Goal: Information Seeking & Learning: Check status

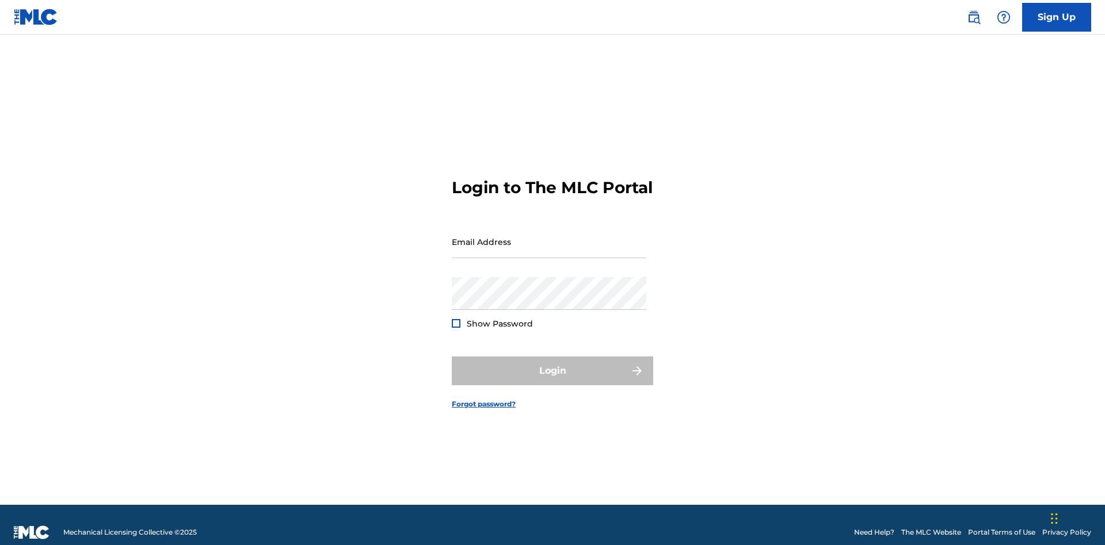
scroll to position [15, 0]
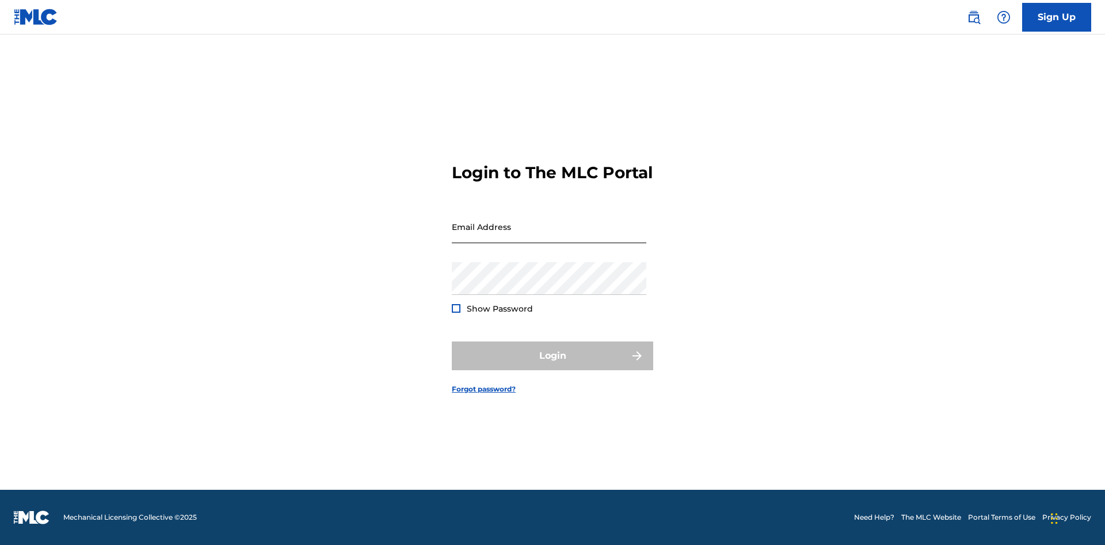
click at [549, 236] on input "Email Address" at bounding box center [549, 227] width 194 height 33
type input "Duke.McTesterson@gmail.com"
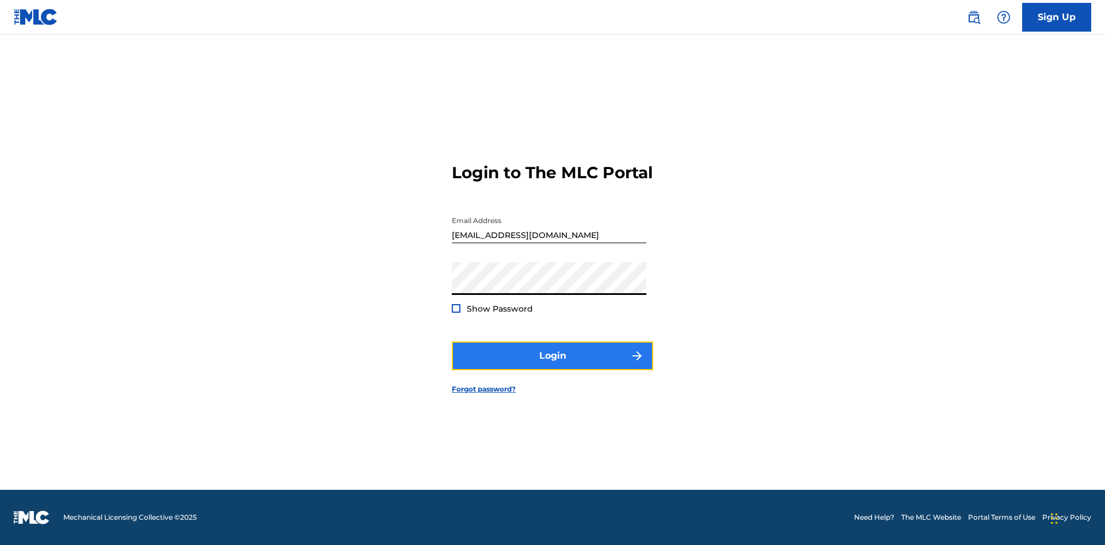
click at [552, 366] on button "Login" at bounding box center [552, 356] width 201 height 29
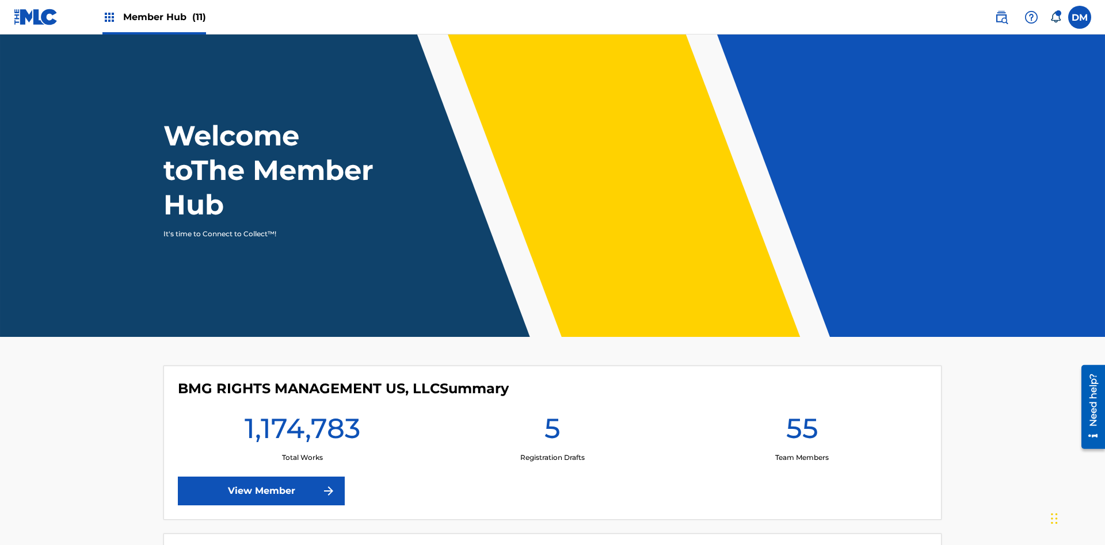
click at [164, 17] on span "Member Hub (11)" at bounding box center [164, 16] width 83 height 13
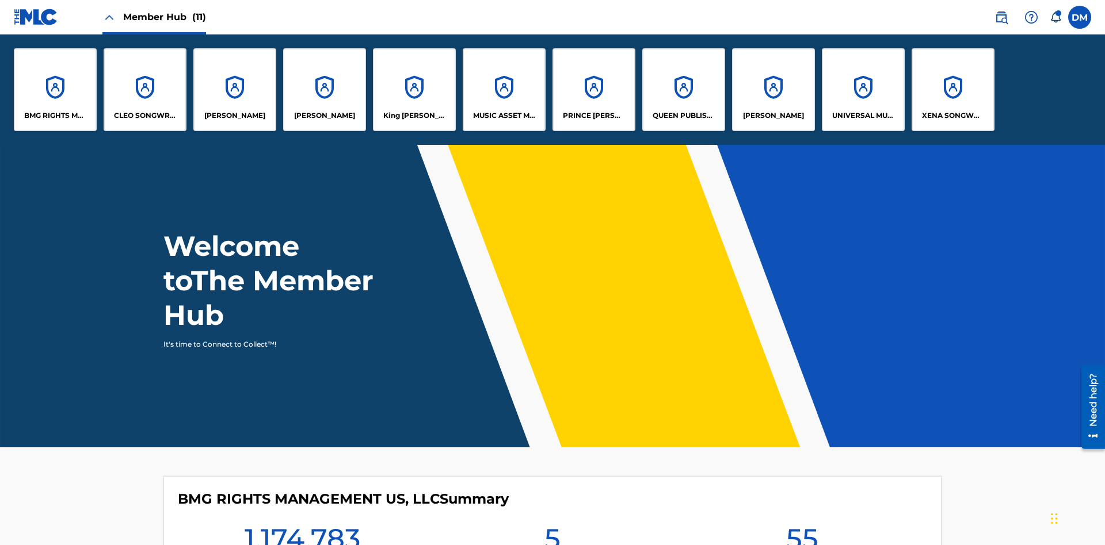
scroll to position [41, 0]
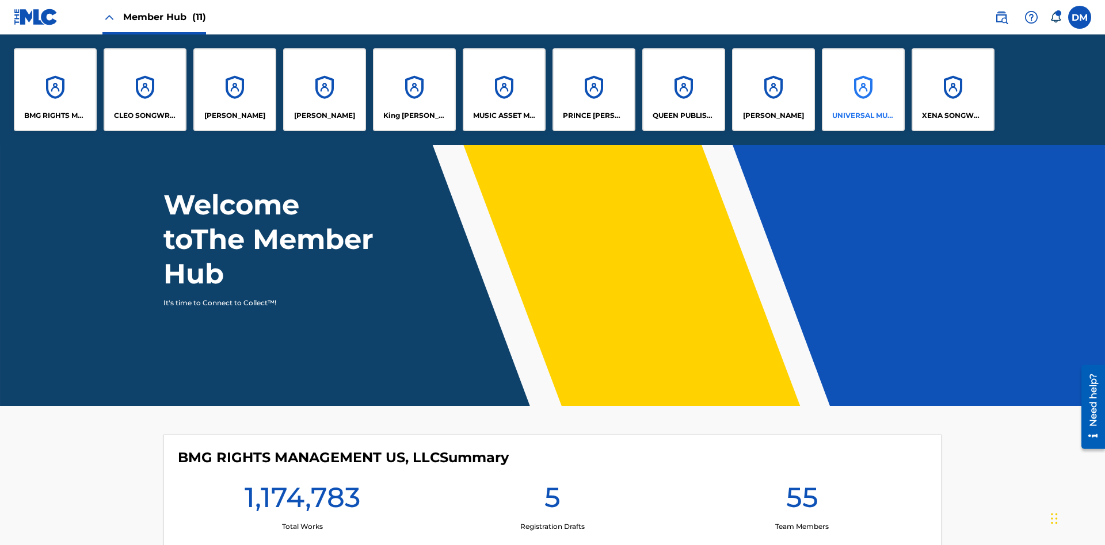
click at [862, 116] on p "UNIVERSAL MUSIC PUB GROUP" at bounding box center [863, 115] width 63 height 10
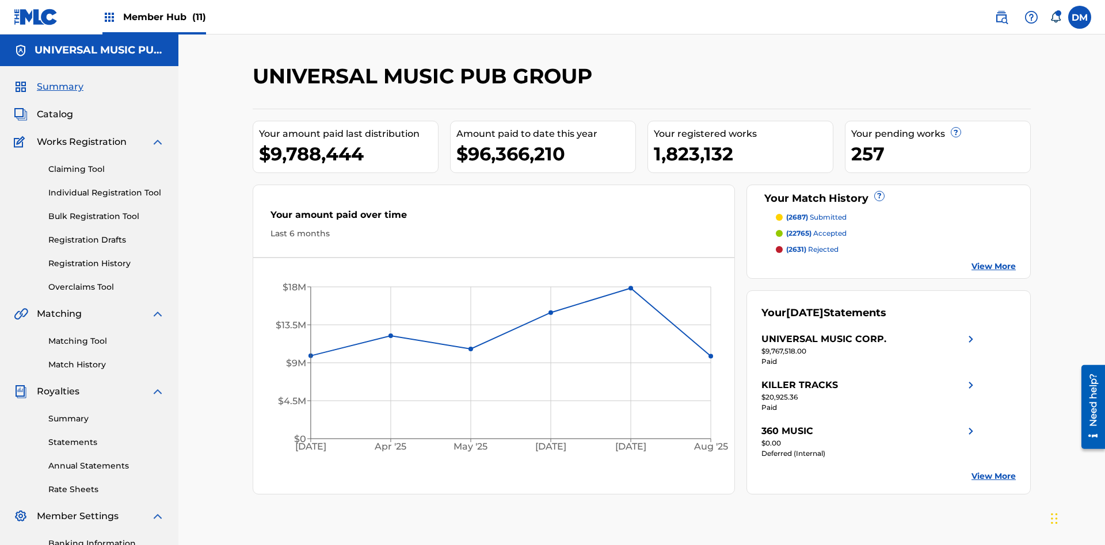
scroll to position [168, 0]
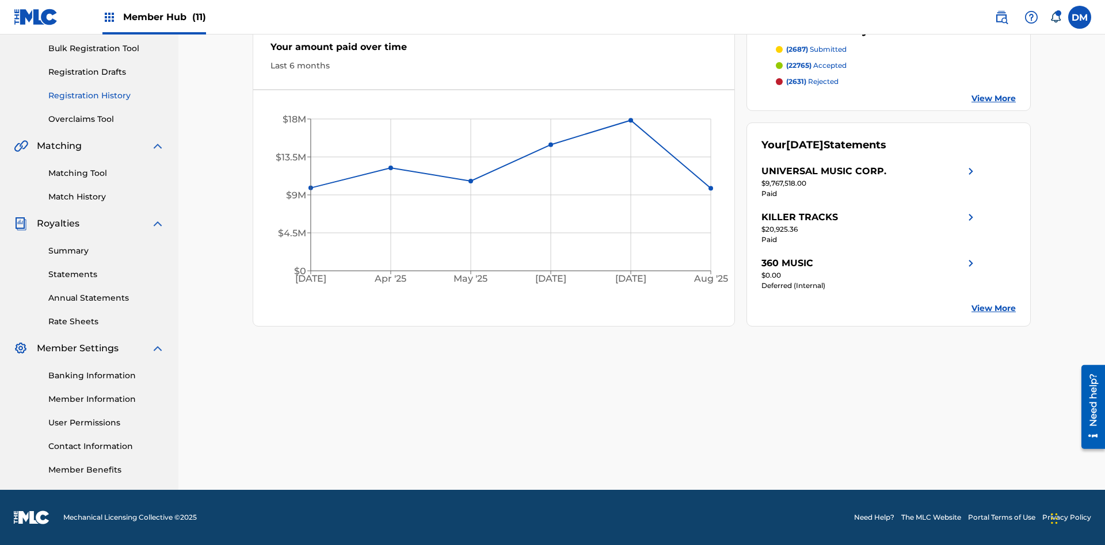
click at [106, 96] on link "Registration History" at bounding box center [106, 96] width 116 height 12
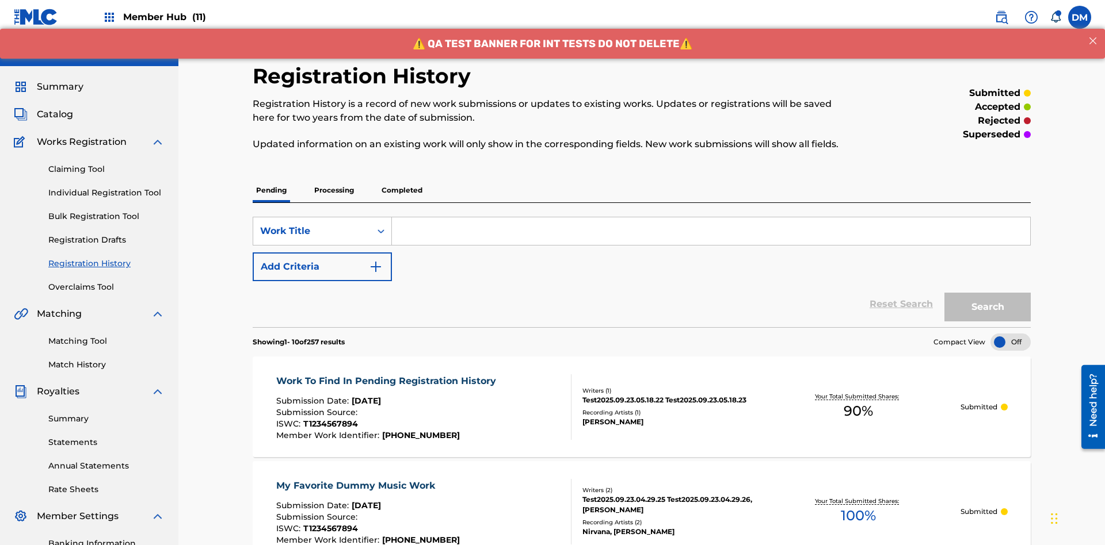
scroll to position [155, 0]
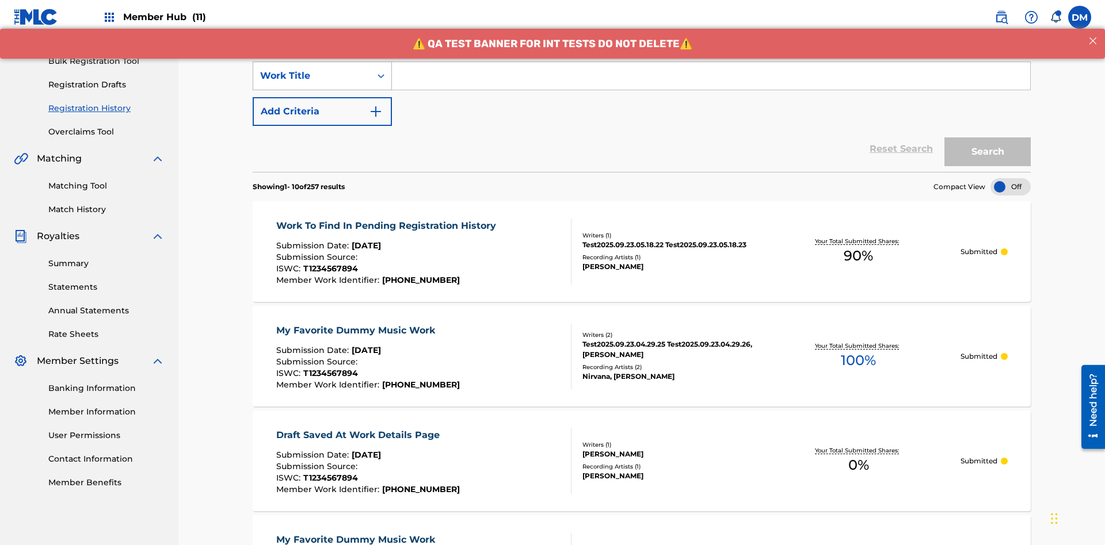
click at [312, 76] on div "Work Title" at bounding box center [312, 76] width 104 height 14
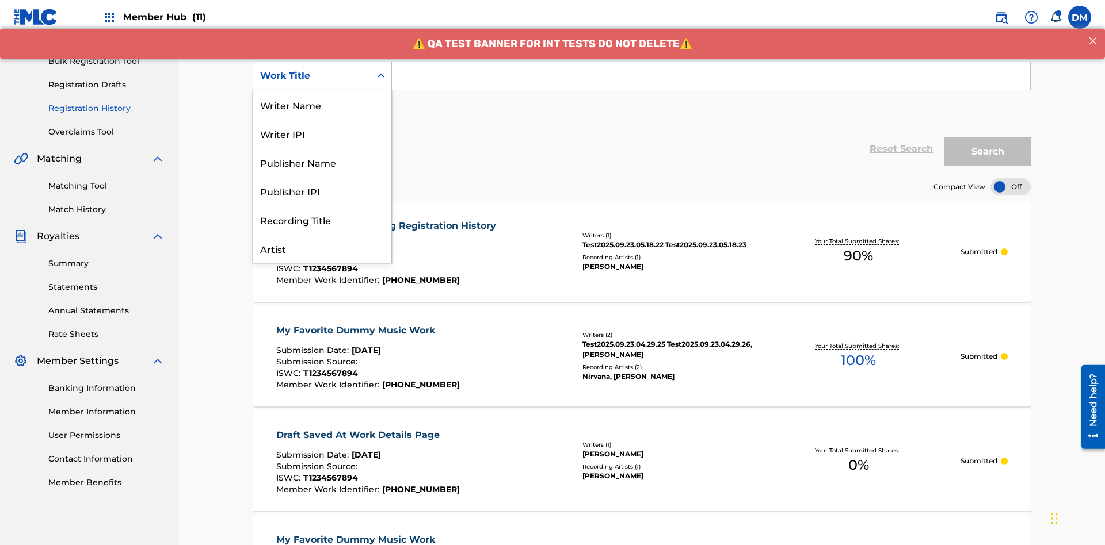
scroll to position [58, 0]
click at [322, 220] on div "ISRC" at bounding box center [322, 219] width 138 height 29
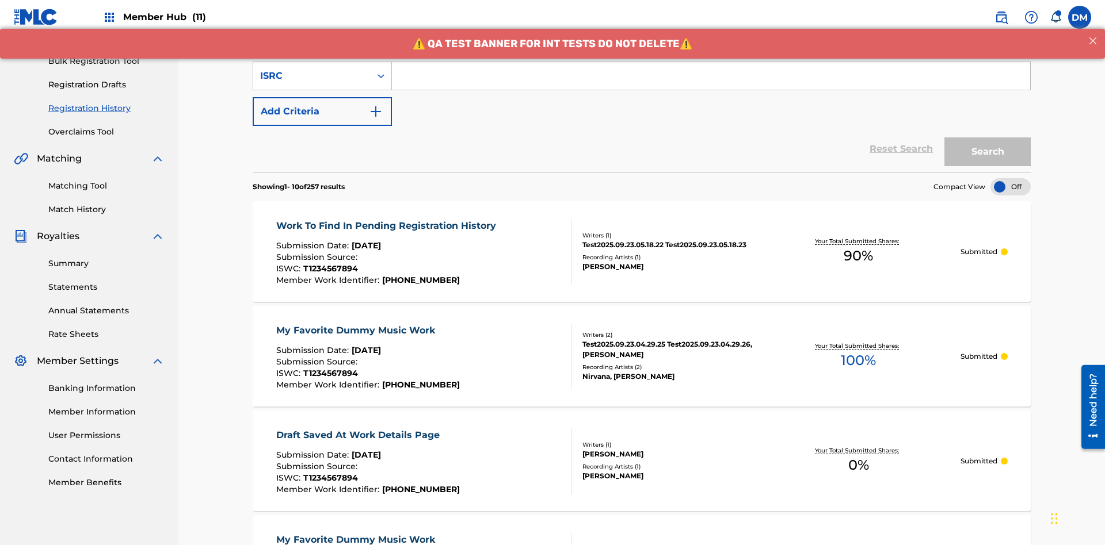
scroll to position [148, 0]
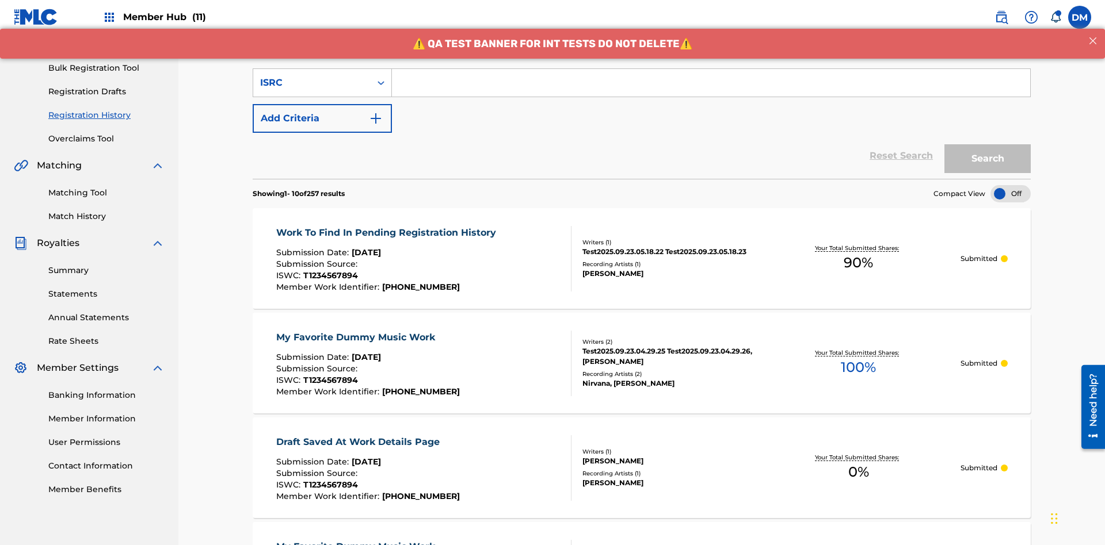
click at [711, 83] on input "Search Form" at bounding box center [711, 83] width 638 height 28
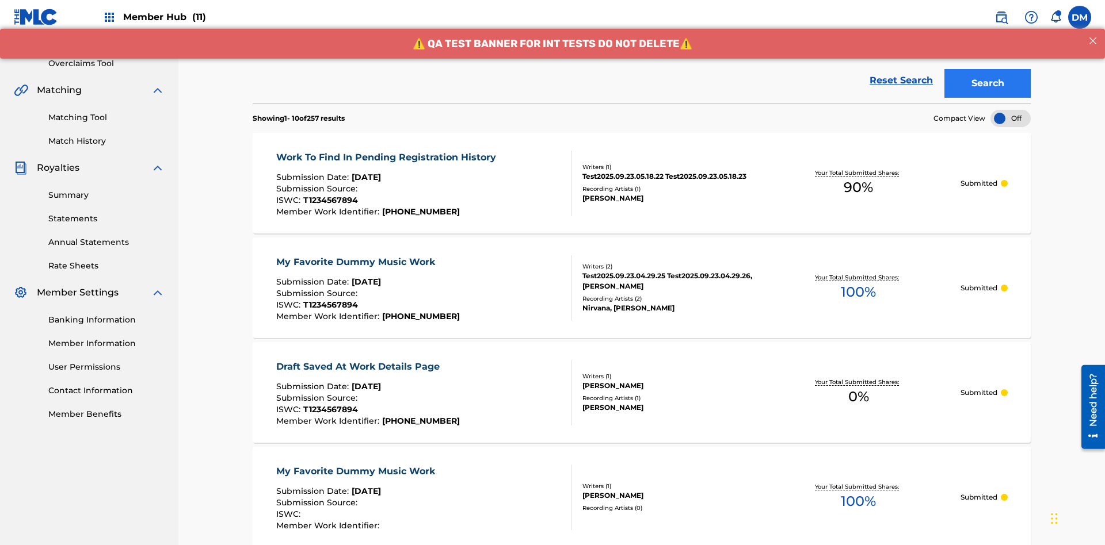
type input "AA3123123123"
click at [987, 83] on button "Search" at bounding box center [987, 83] width 86 height 29
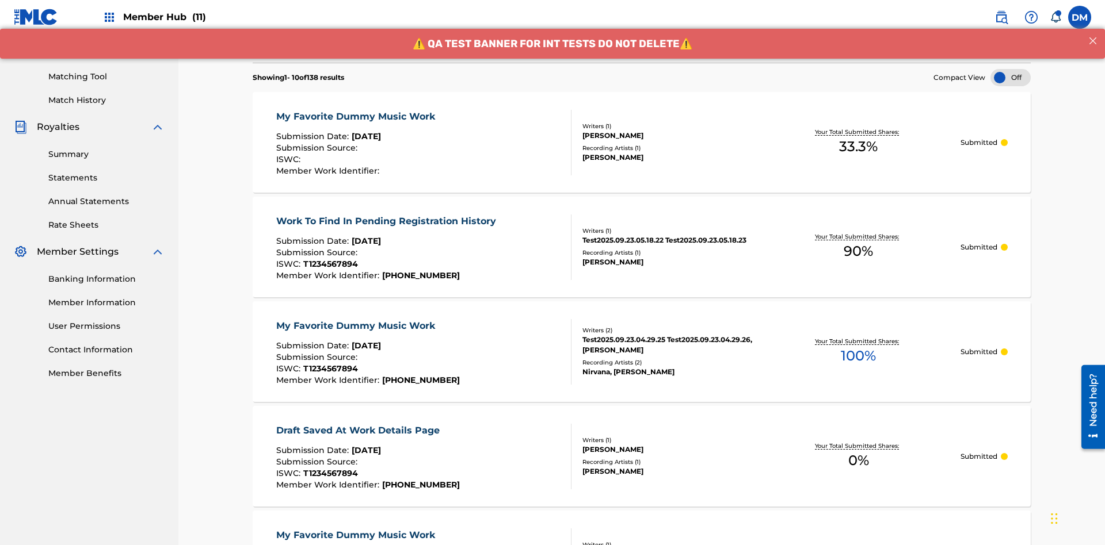
scroll to position [305, 0]
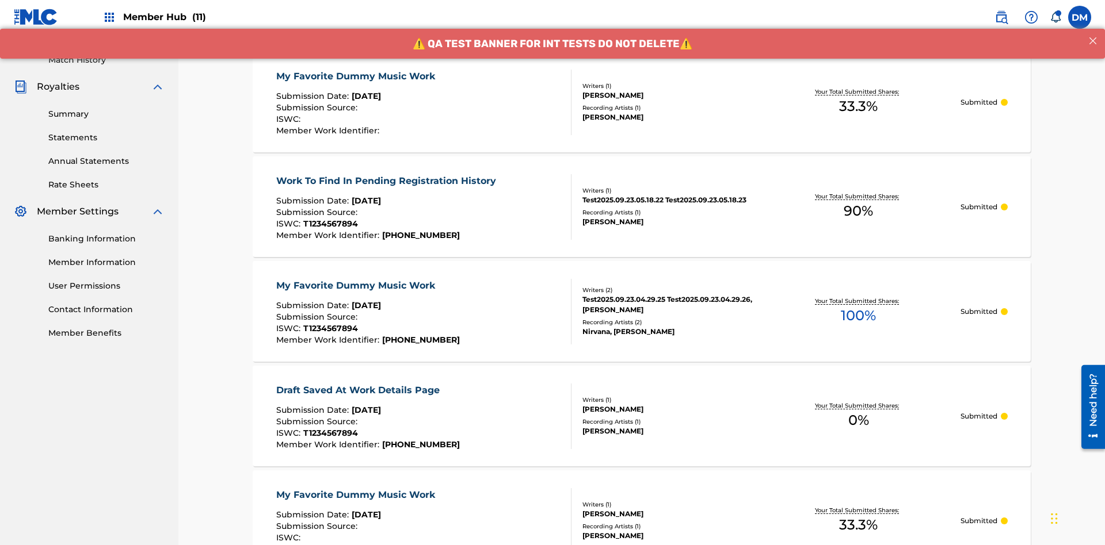
click at [357, 76] on div "My Favorite Dummy Music Work" at bounding box center [358, 77] width 165 height 14
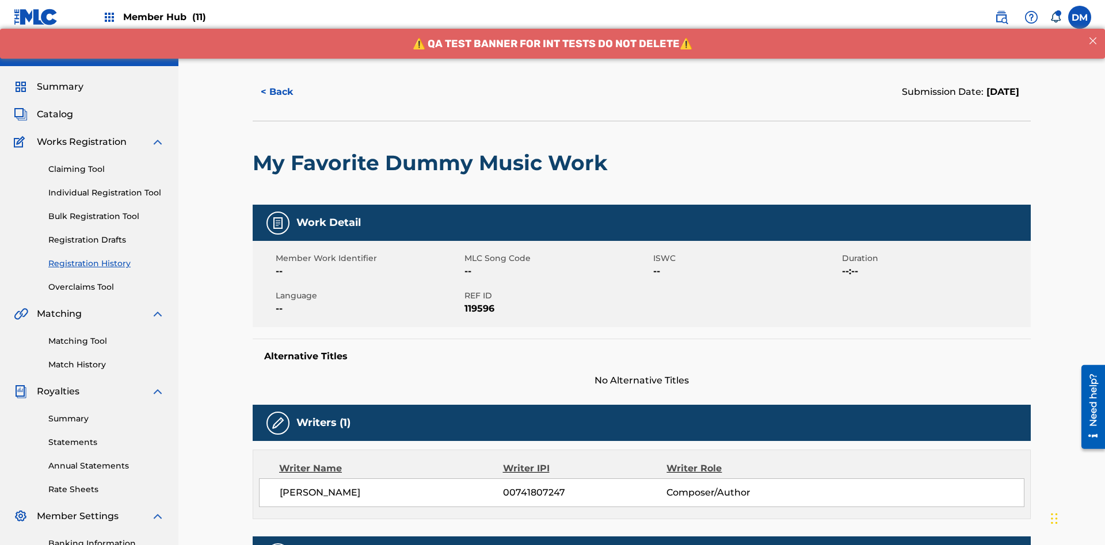
scroll to position [339, 0]
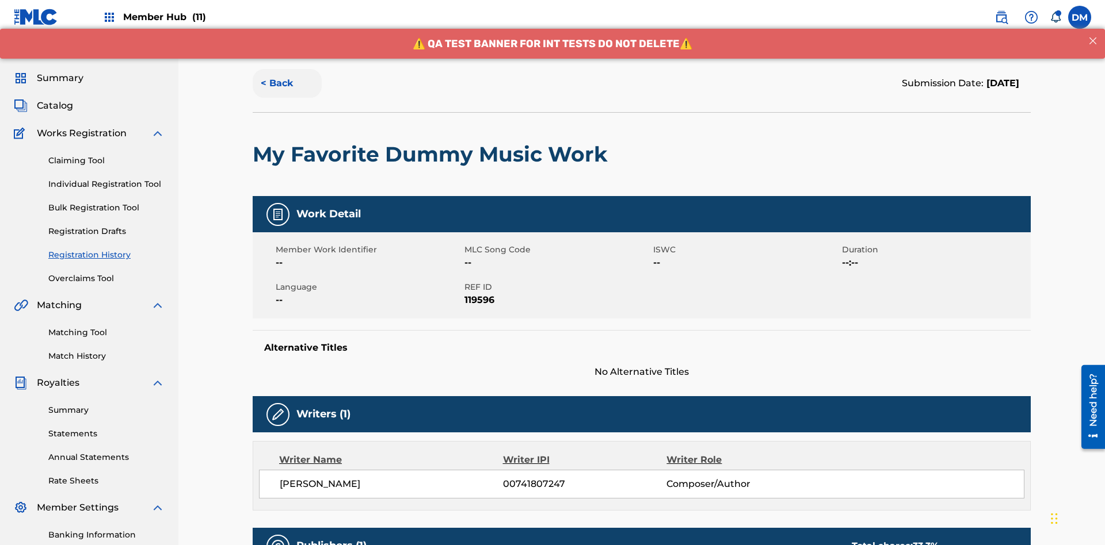
click at [287, 83] on button "< Back" at bounding box center [287, 83] width 69 height 29
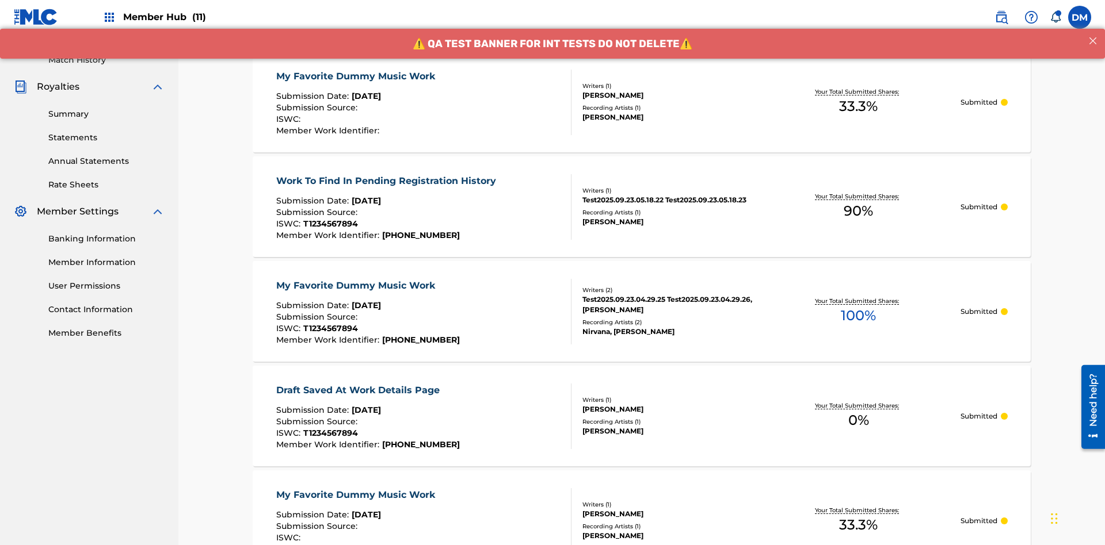
scroll to position [155, 0]
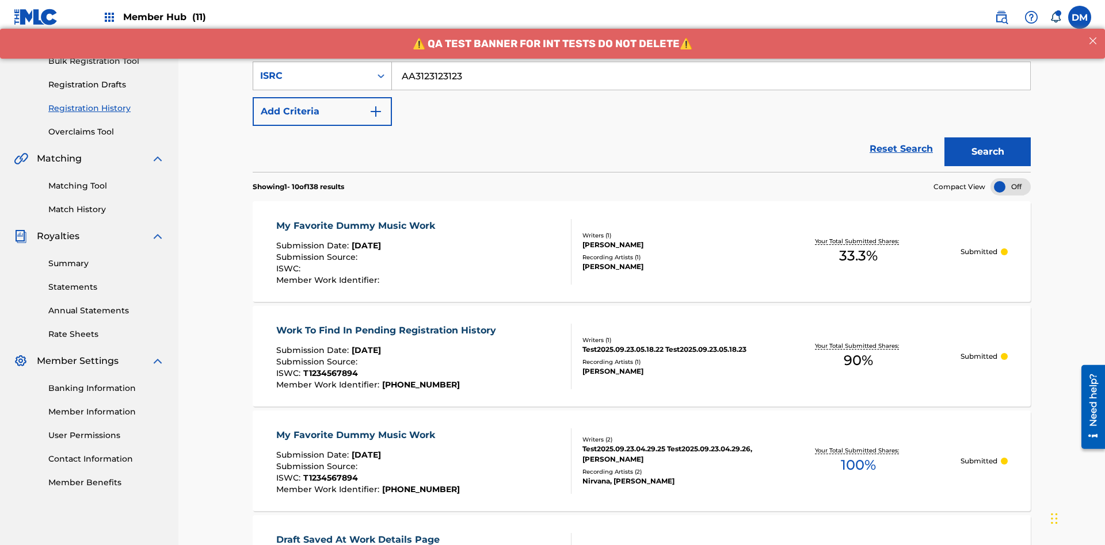
click at [312, 76] on div "ISRC" at bounding box center [312, 76] width 104 height 14
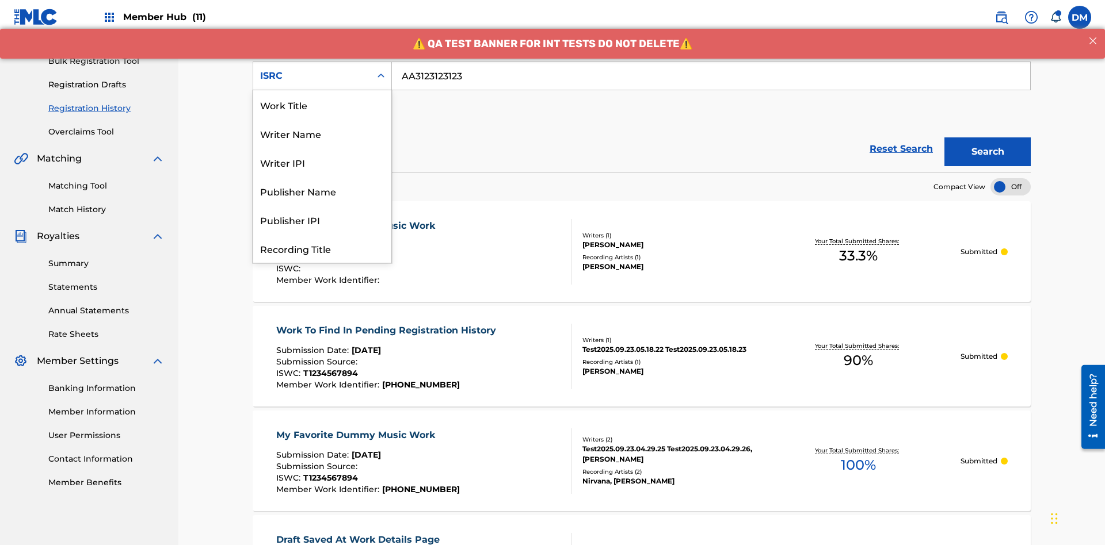
scroll to position [58, 0]
click at [322, 191] on div "Recording Title" at bounding box center [322, 191] width 138 height 29
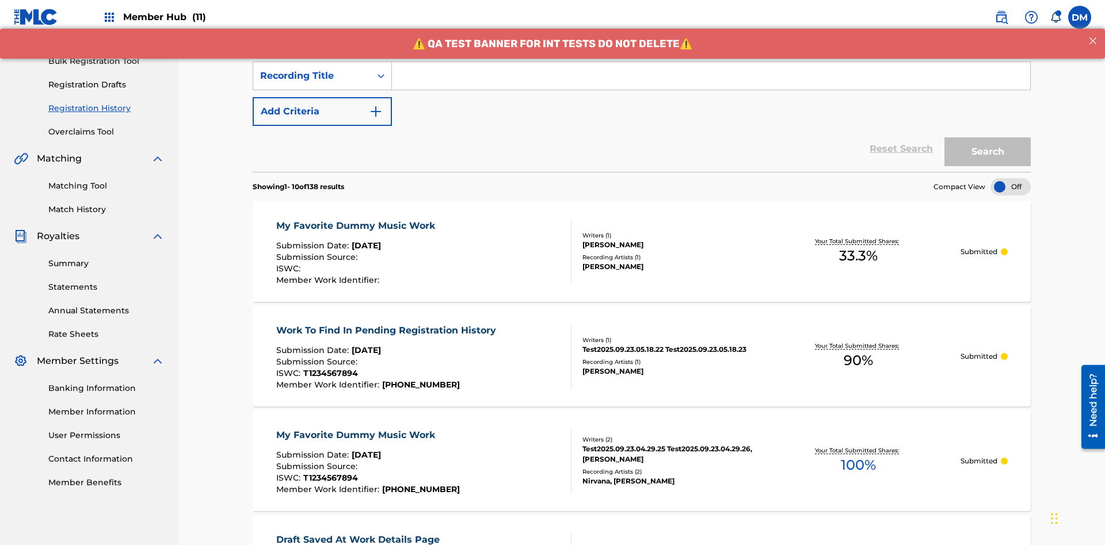
scroll to position [148, 0]
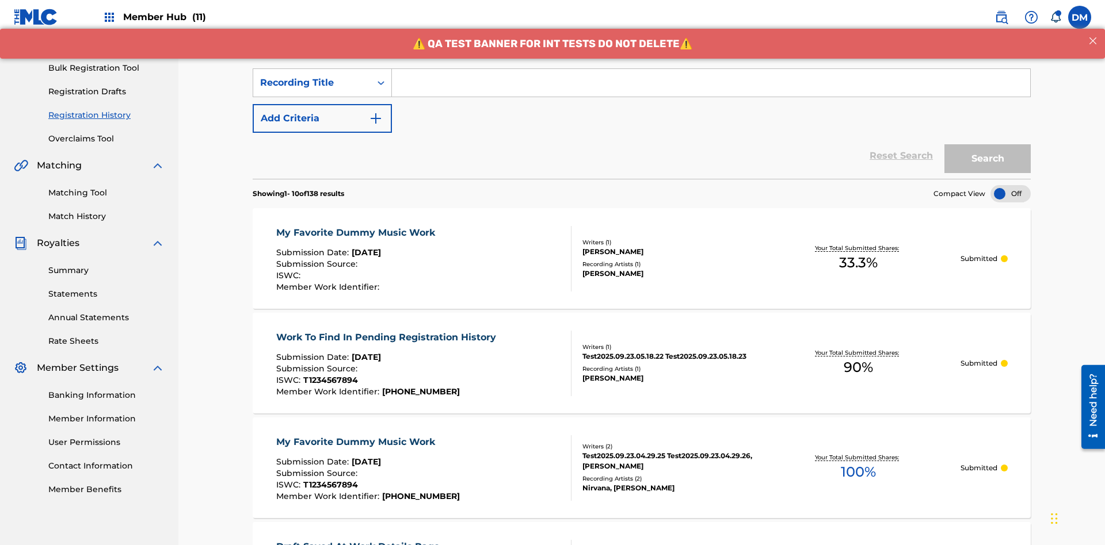
click at [711, 83] on input "Search Form" at bounding box center [711, 83] width 638 height 28
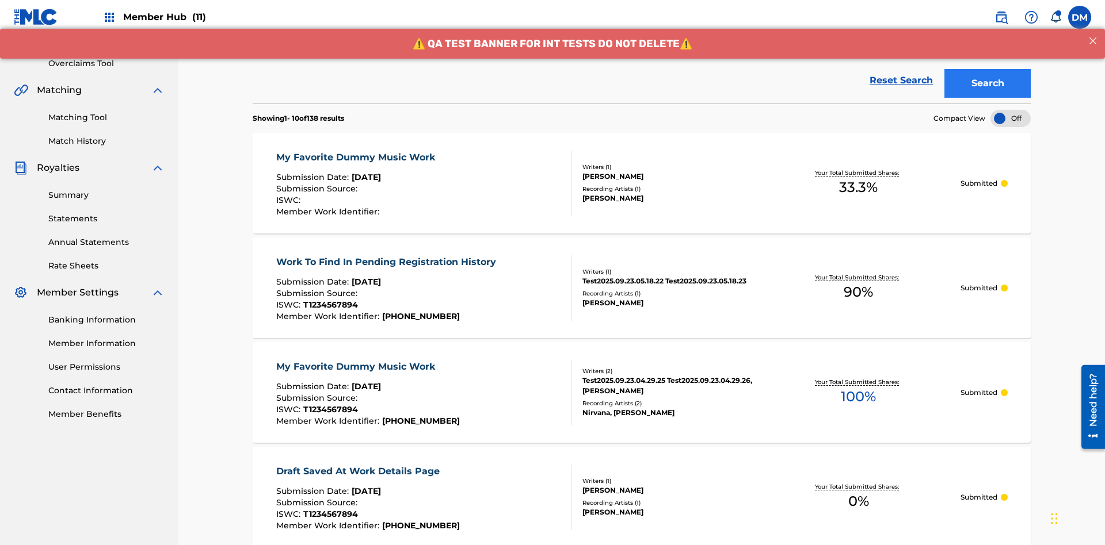
type input "Best Song Ever"
click at [987, 83] on button "Search" at bounding box center [987, 83] width 86 height 29
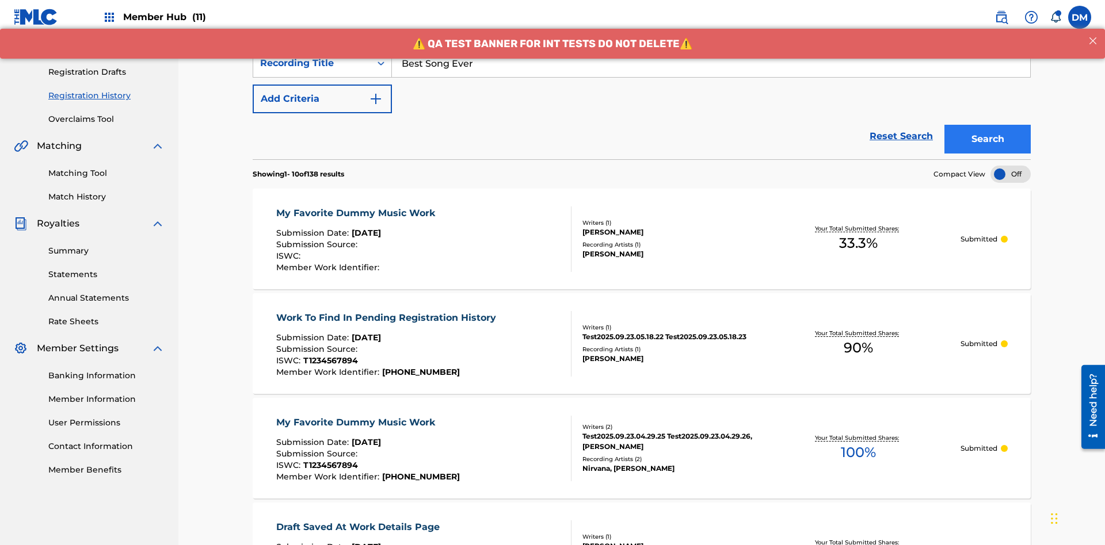
scroll to position [305, 0]
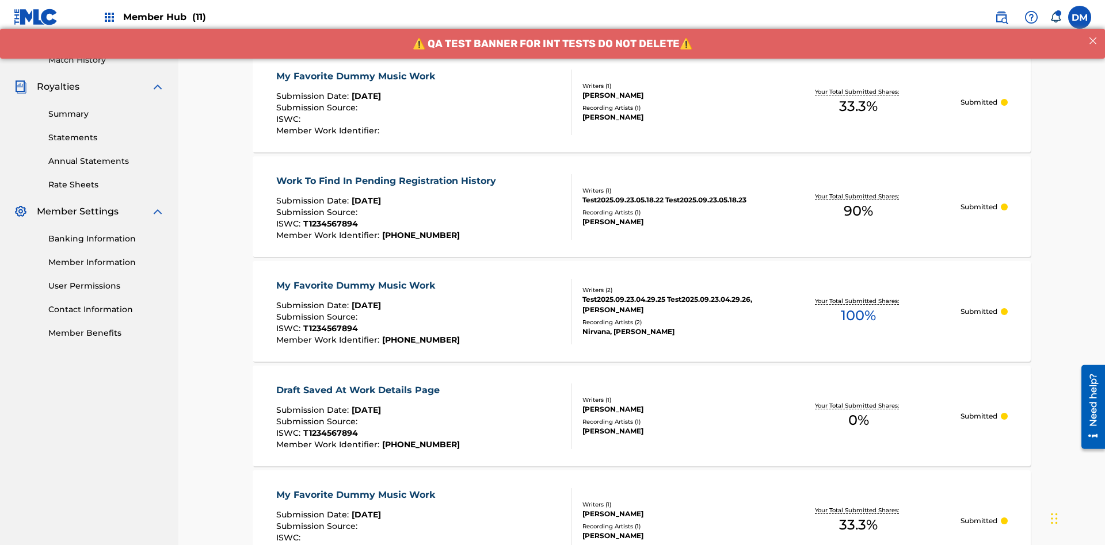
click at [357, 76] on div "My Favorite Dummy Music Work" at bounding box center [358, 77] width 165 height 14
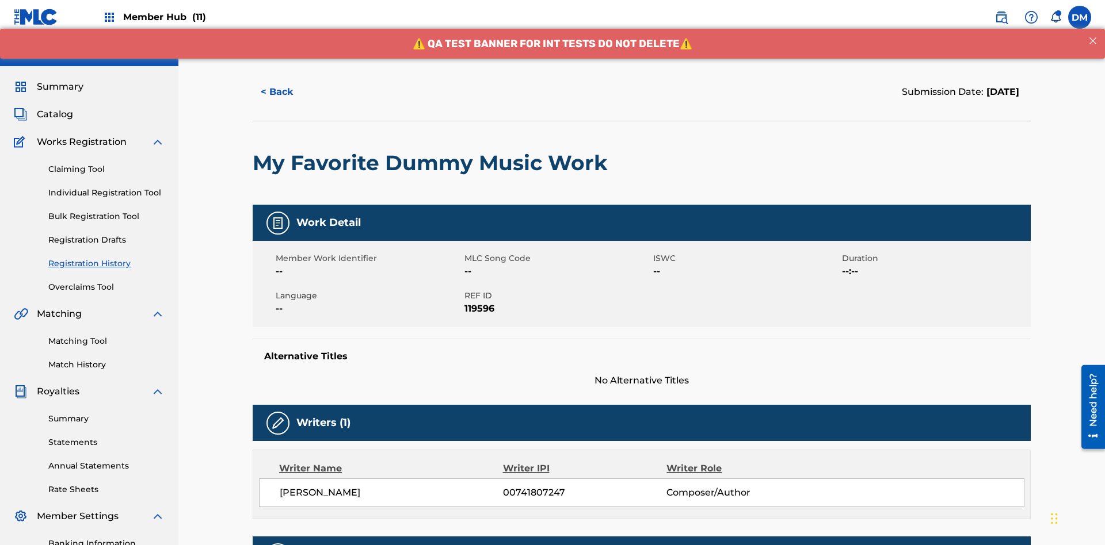
scroll to position [339, 0]
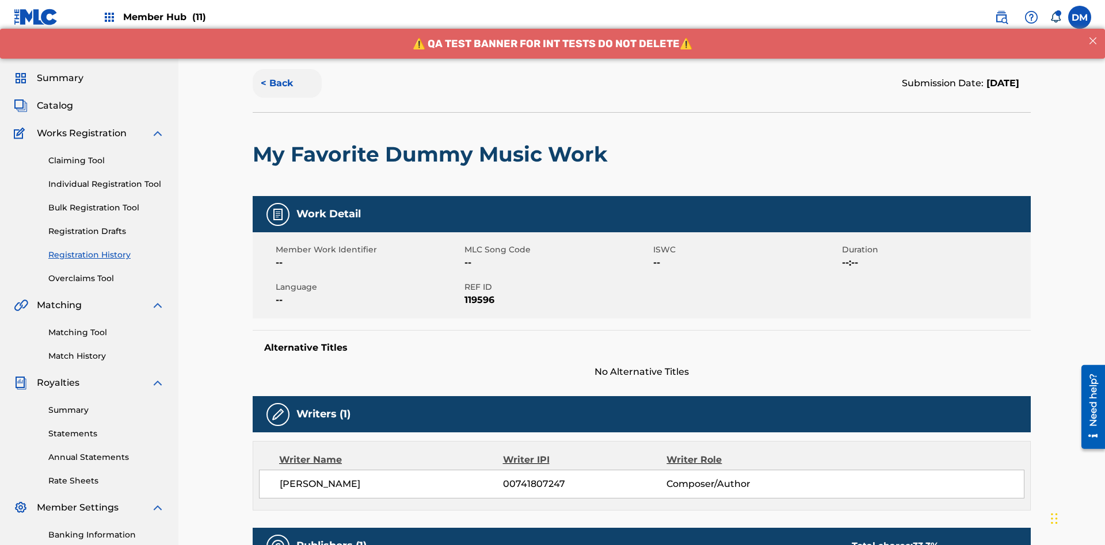
click at [287, 83] on button "< Back" at bounding box center [287, 83] width 69 height 29
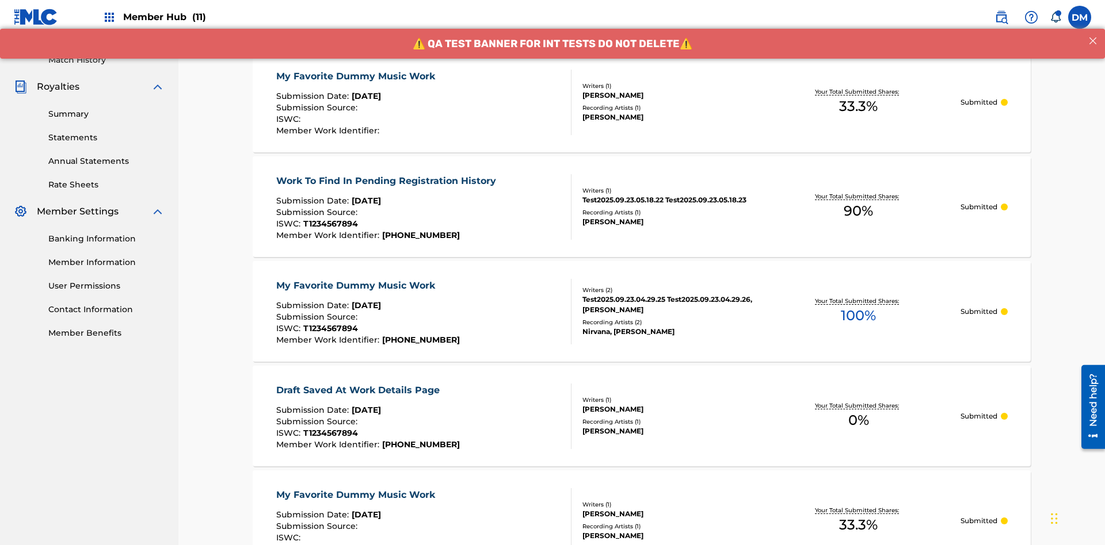
scroll to position [155, 0]
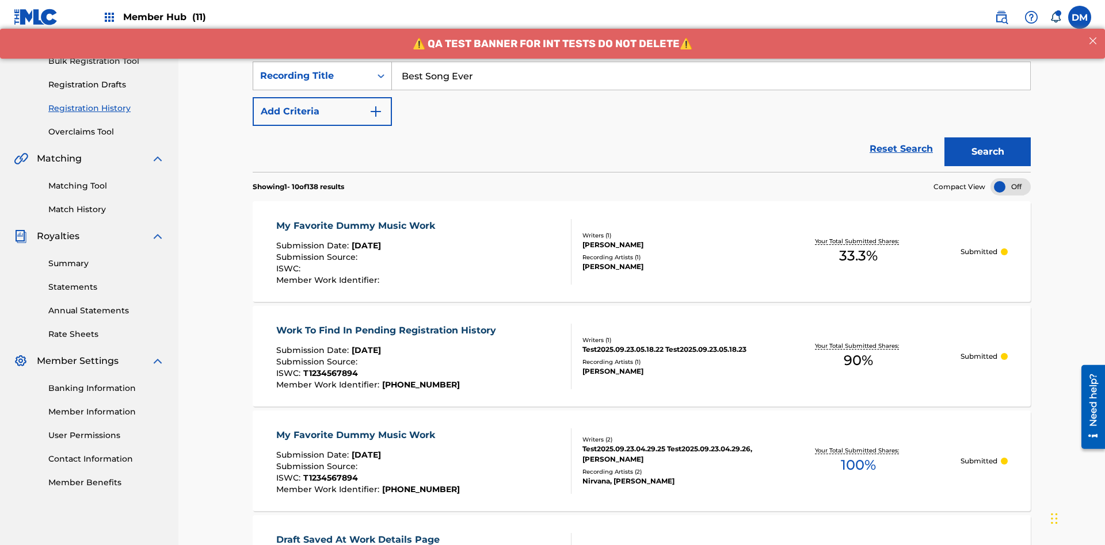
click at [312, 76] on div "Recording Title" at bounding box center [312, 76] width 104 height 14
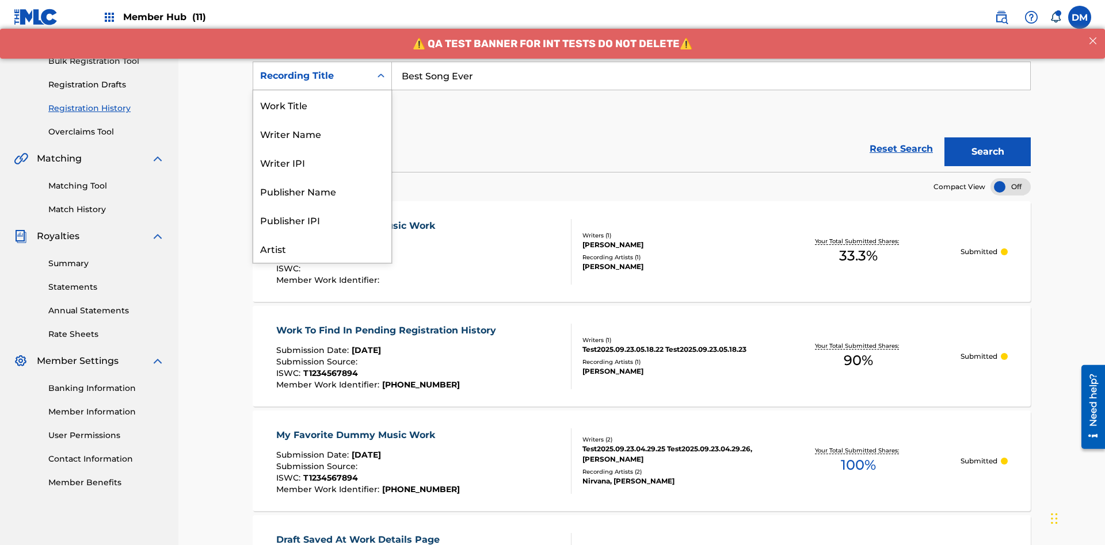
scroll to position [58, 0]
click at [322, 62] on div "Work Title" at bounding box center [322, 47] width 138 height 29
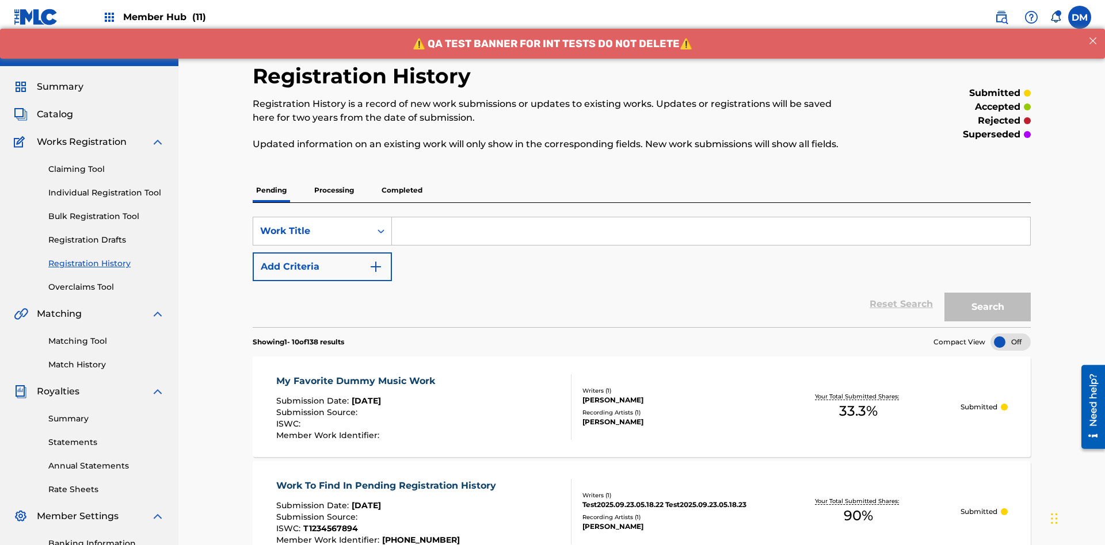
scroll to position [148, 0]
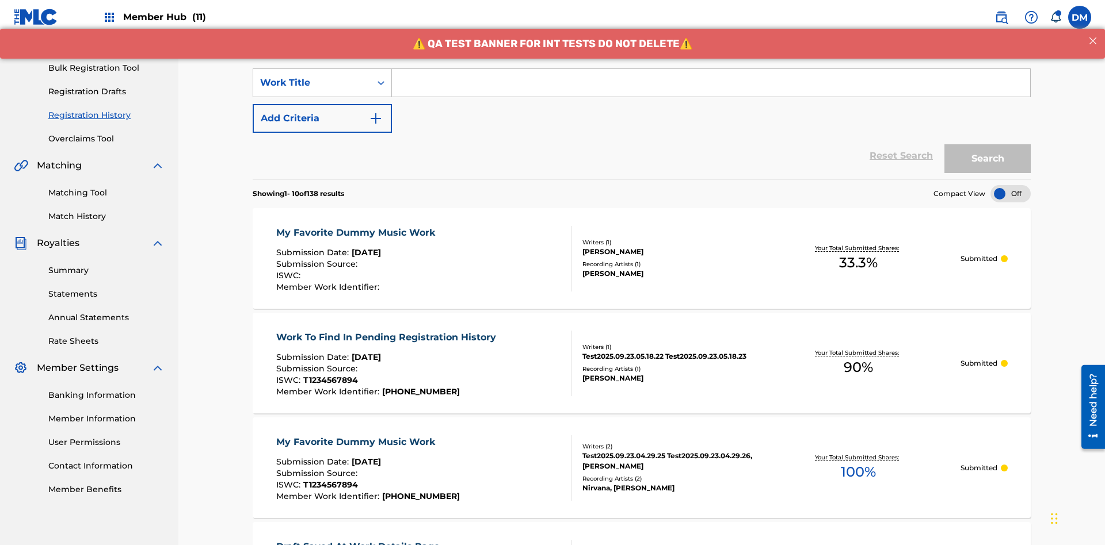
click at [711, 83] on input "Search Form" at bounding box center [711, 83] width 638 height 28
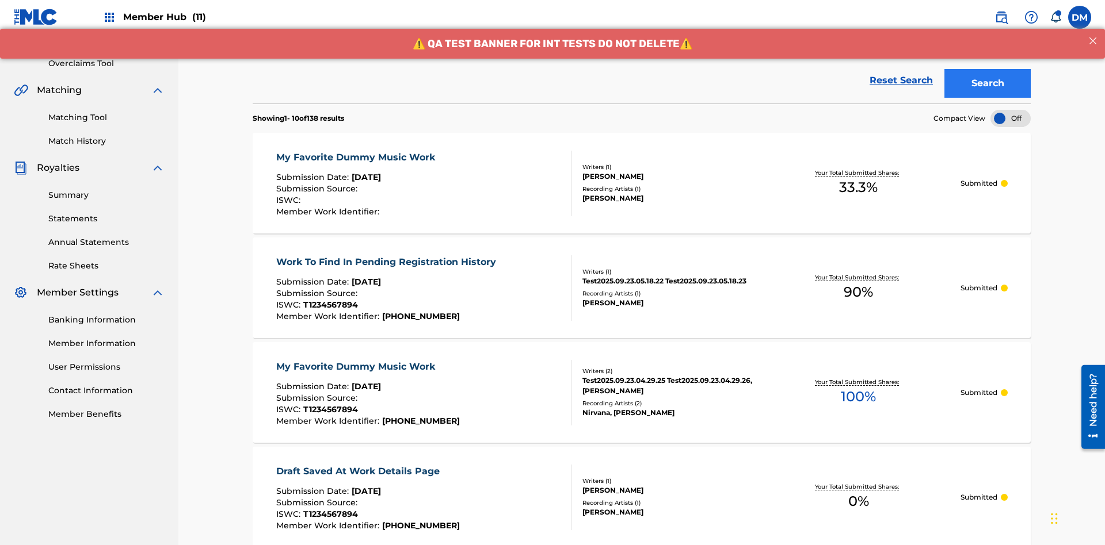
type input "MY FAVORITE DUMMY MUSIC WORK"
click at [987, 83] on button "Search" at bounding box center [987, 83] width 86 height 29
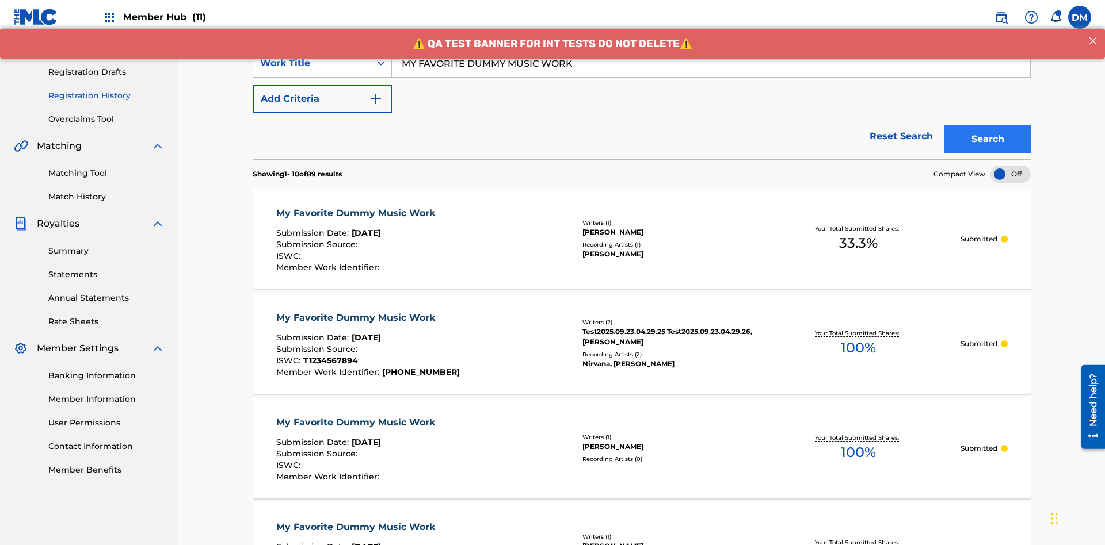
scroll to position [305, 0]
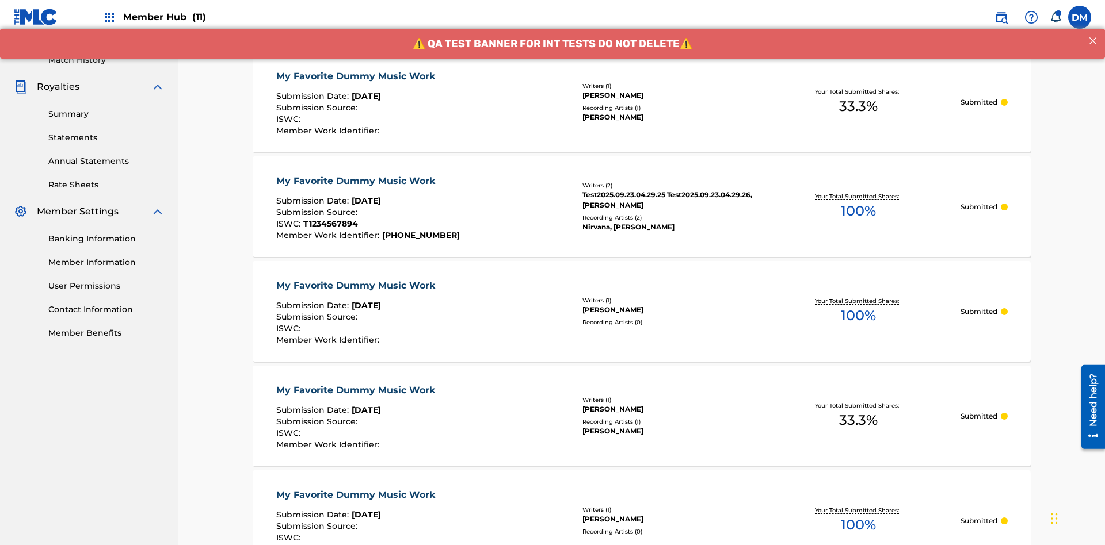
click at [357, 76] on div "My Favorite Dummy Music Work" at bounding box center [358, 77] width 165 height 14
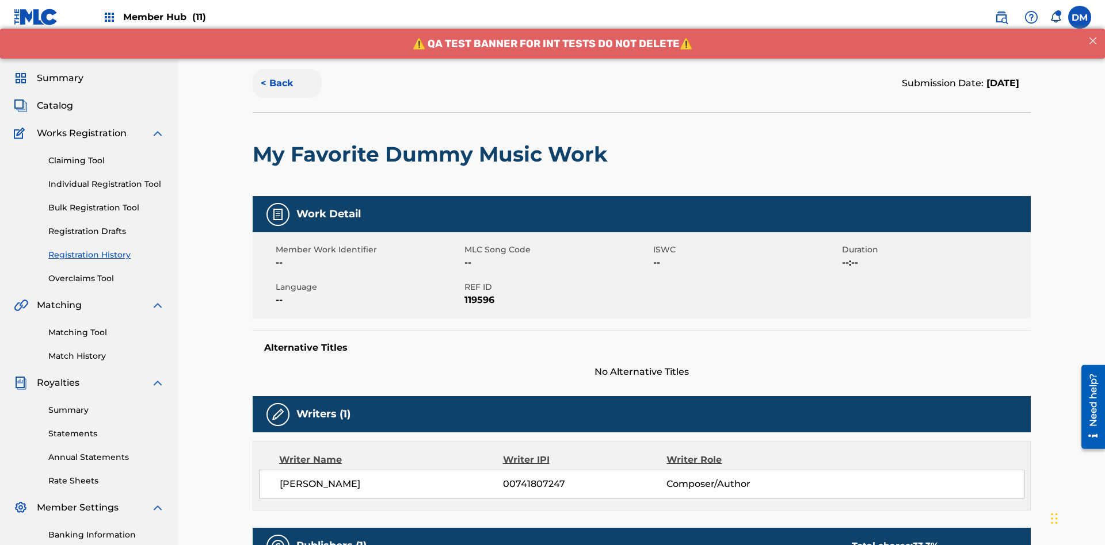
click at [287, 83] on button "< Back" at bounding box center [287, 83] width 69 height 29
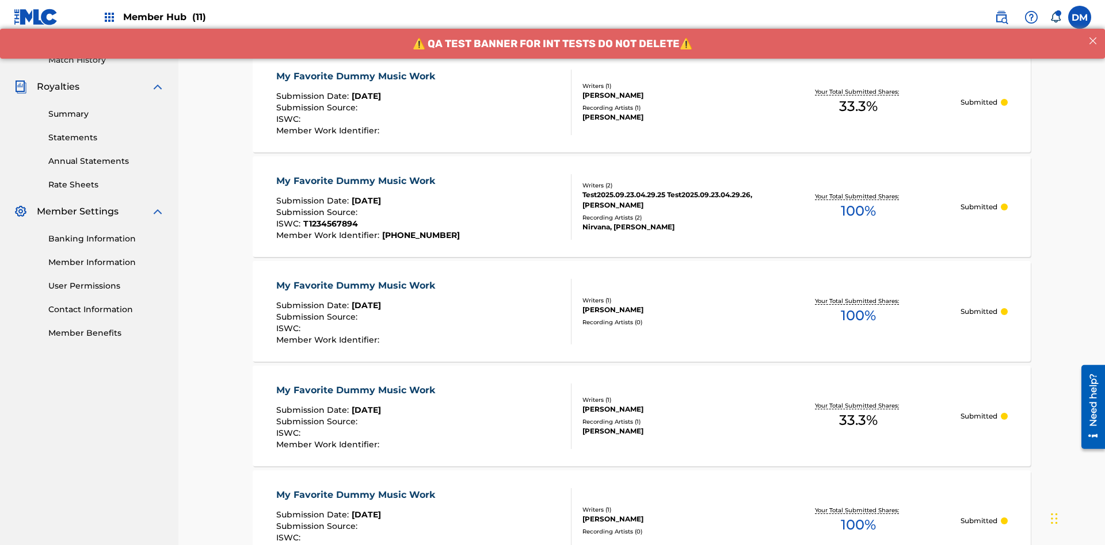
scroll to position [155, 0]
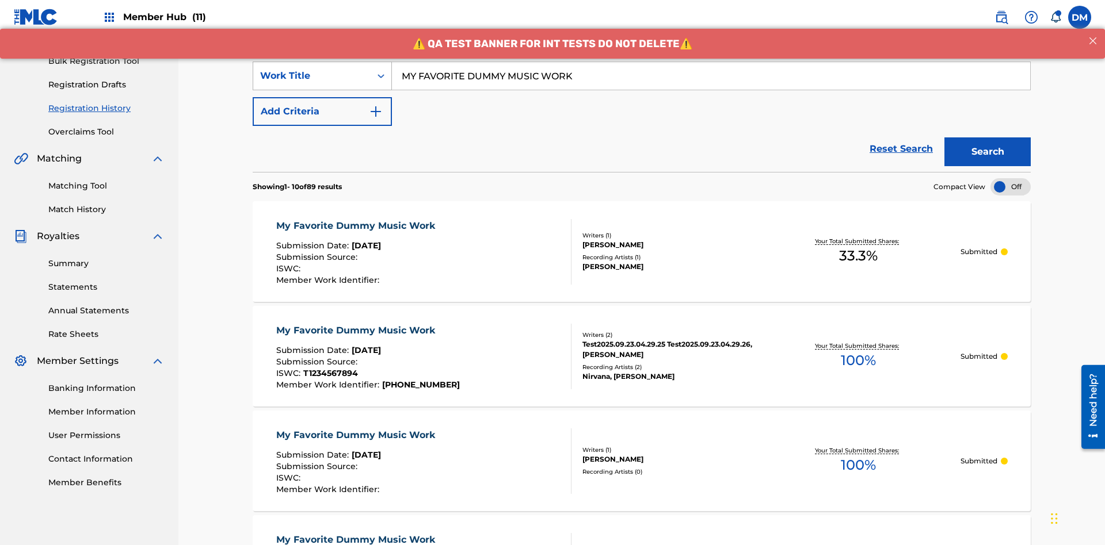
click at [312, 76] on div "Work Title" at bounding box center [312, 76] width 104 height 14
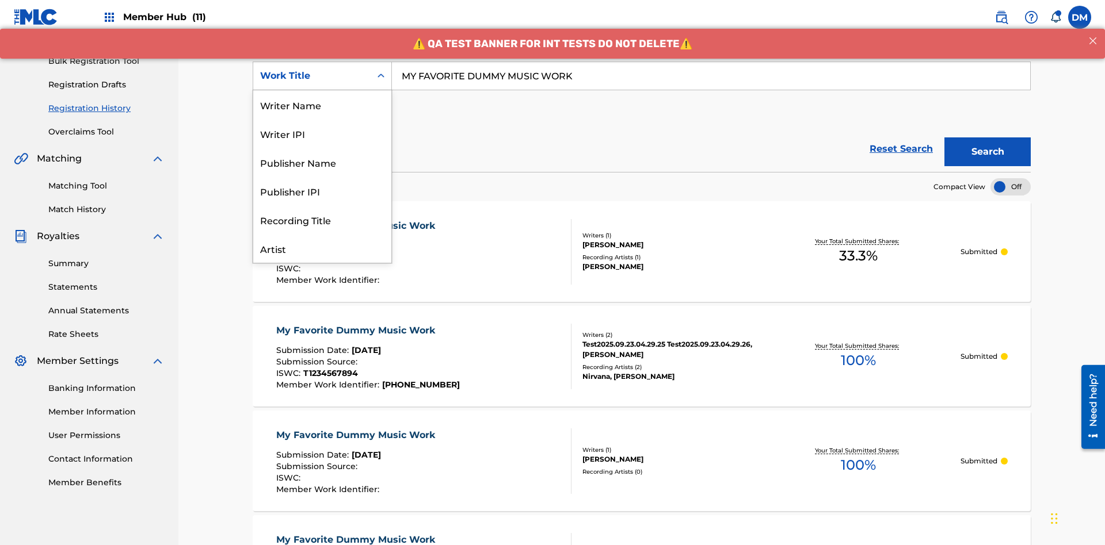
scroll to position [58, 0]
click at [322, 62] on div "Writer Name" at bounding box center [322, 47] width 138 height 29
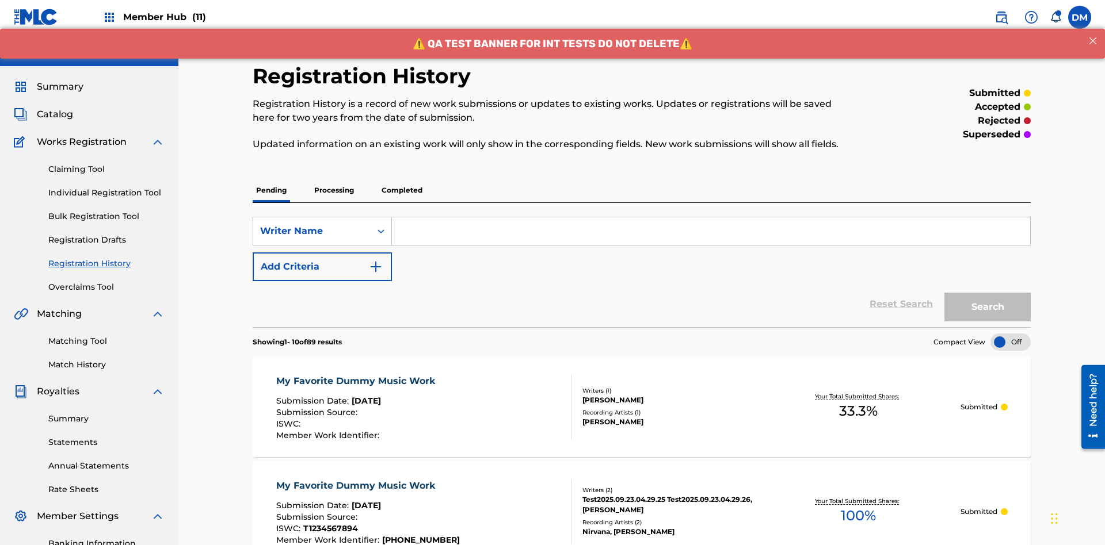
scroll to position [148, 0]
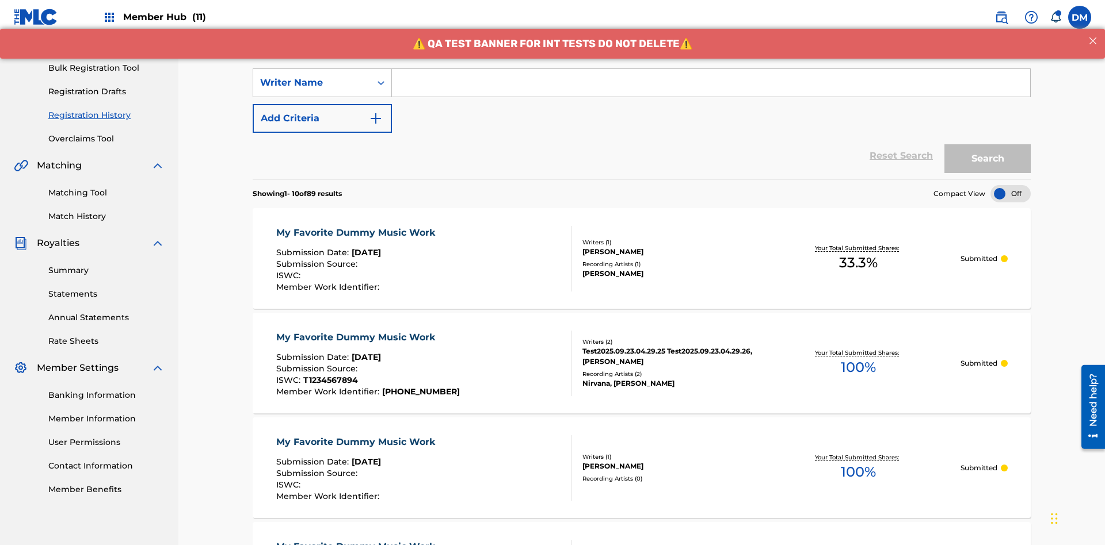
click at [711, 83] on input "Search Form" at bounding box center [711, 83] width 638 height 28
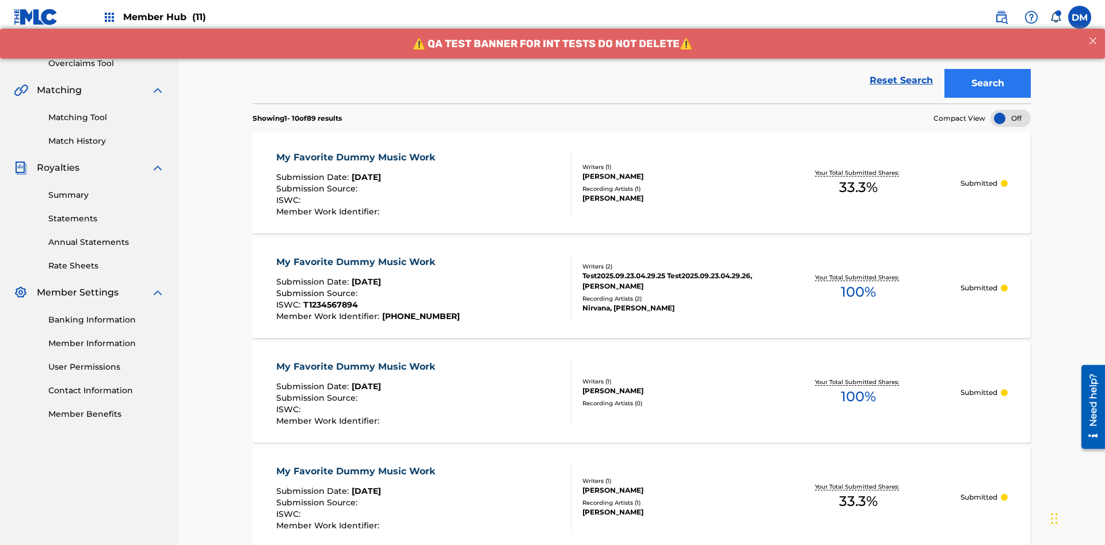
type input "BERKOWITZ"
click at [987, 83] on button "Search" at bounding box center [987, 83] width 86 height 29
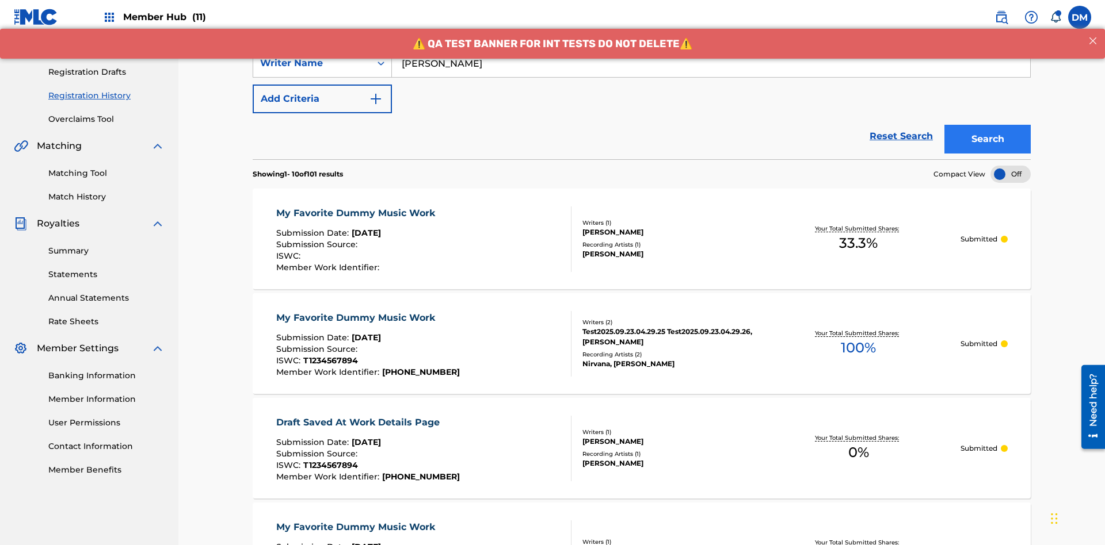
scroll to position [305, 0]
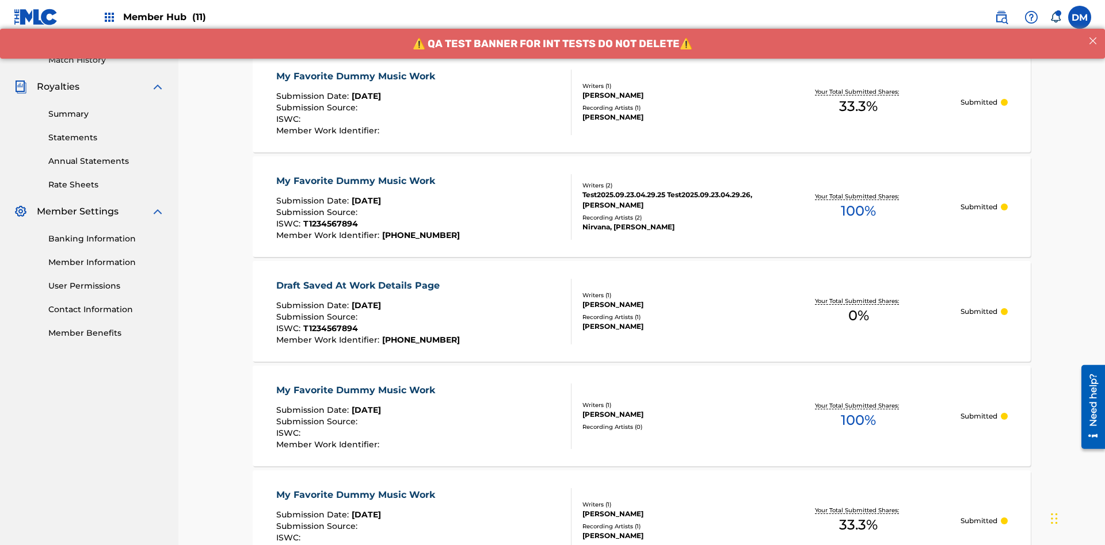
click at [357, 76] on div "My Favorite Dummy Music Work" at bounding box center [358, 77] width 165 height 14
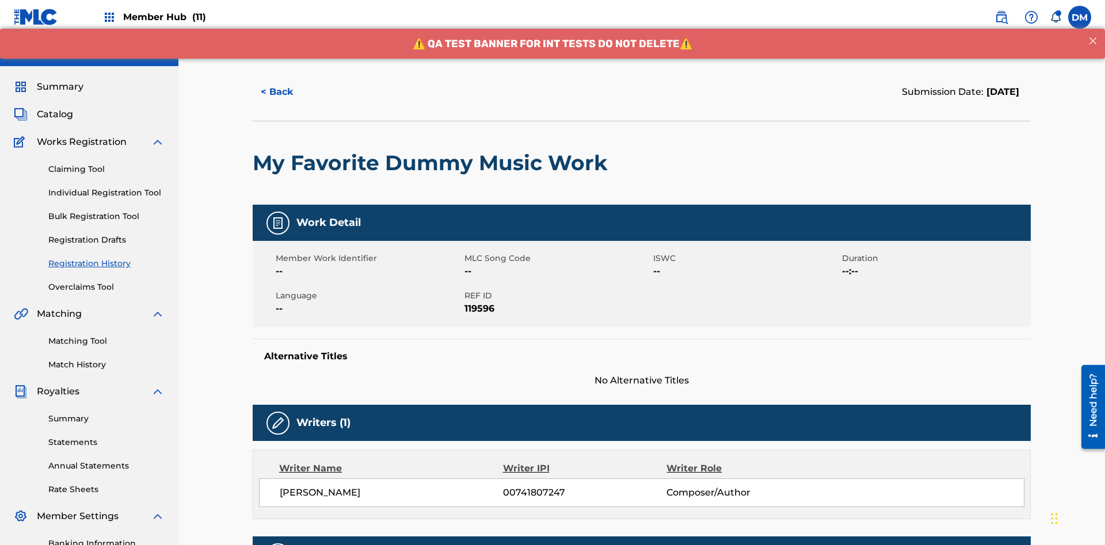
scroll to position [339, 0]
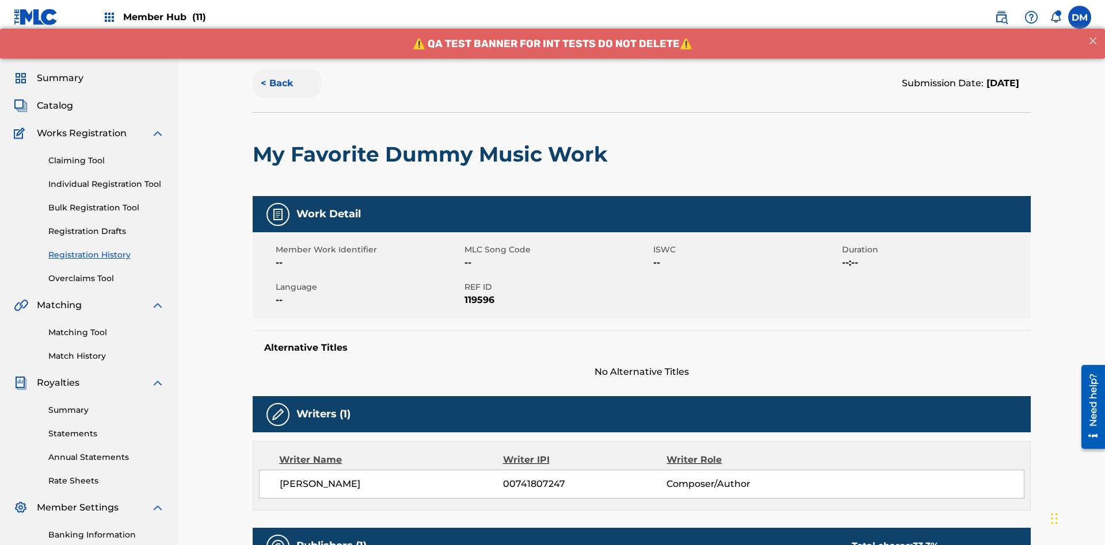
click at [287, 83] on button "< Back" at bounding box center [287, 83] width 69 height 29
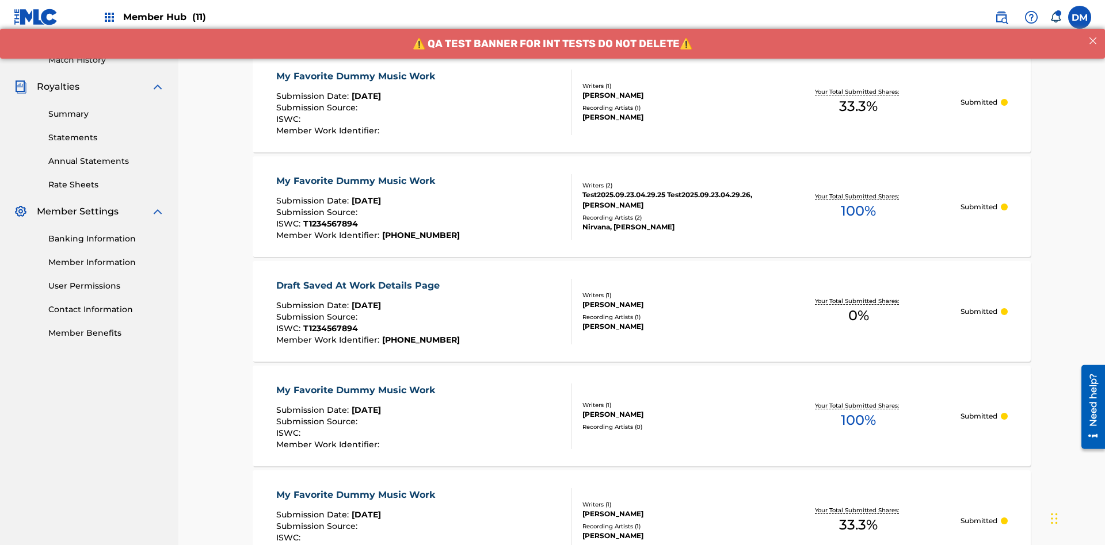
scroll to position [155, 0]
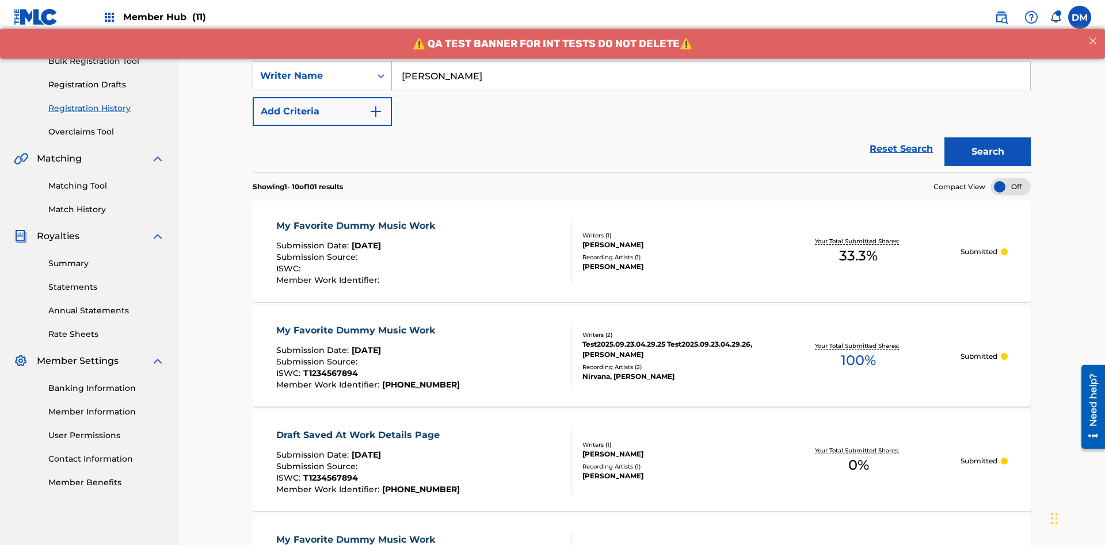
click at [312, 76] on div "Writer Name" at bounding box center [312, 76] width 104 height 14
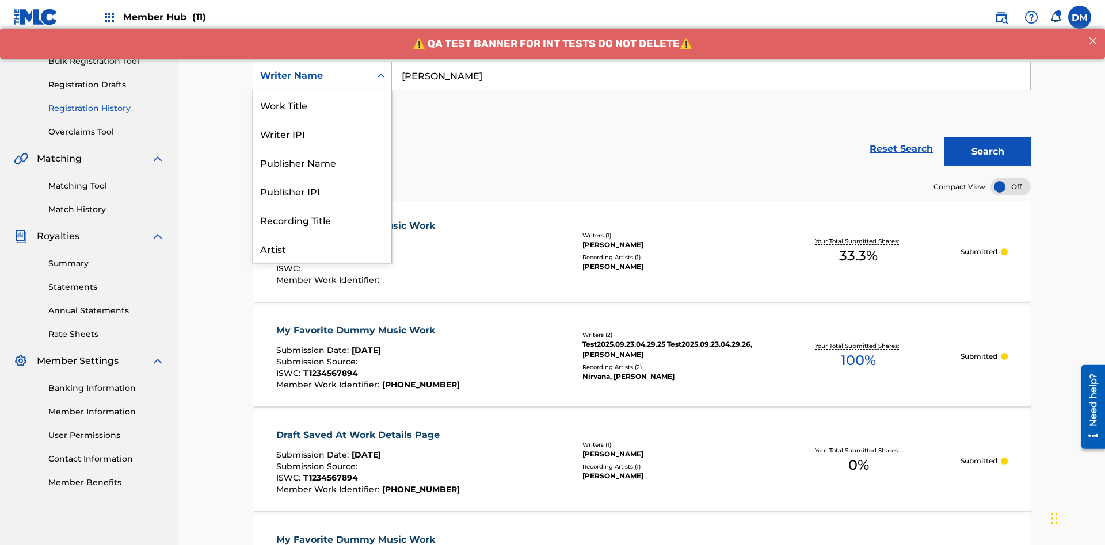
scroll to position [0, 0]
click at [322, 90] on div "Writer IPI" at bounding box center [322, 76] width 138 height 29
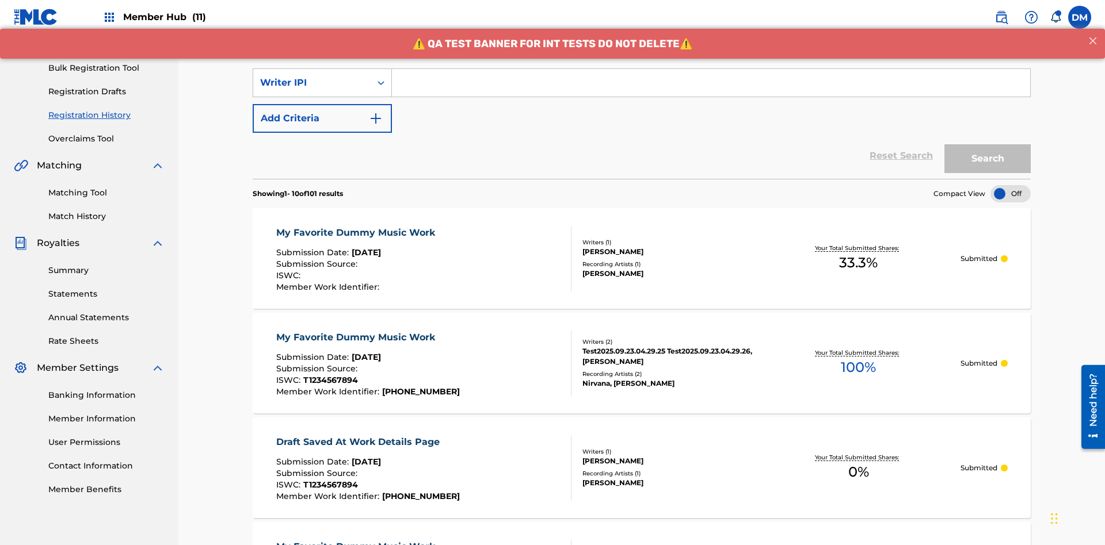
click at [711, 83] on input "Search Form" at bounding box center [711, 83] width 638 height 28
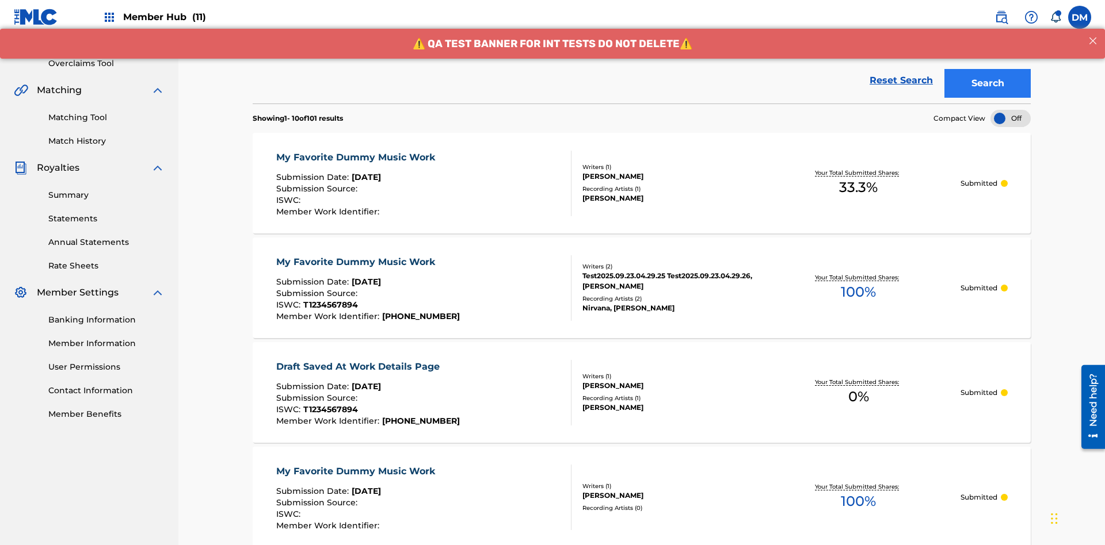
type input "00741807247"
click at [987, 83] on button "Search" at bounding box center [987, 83] width 86 height 29
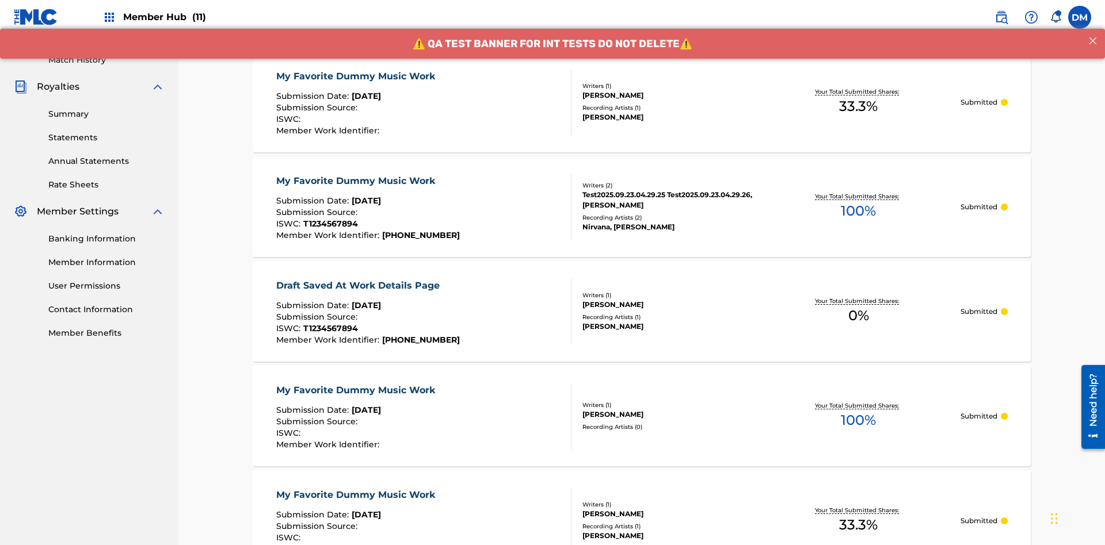
click at [357, 76] on div "My Favorite Dummy Music Work" at bounding box center [358, 77] width 165 height 14
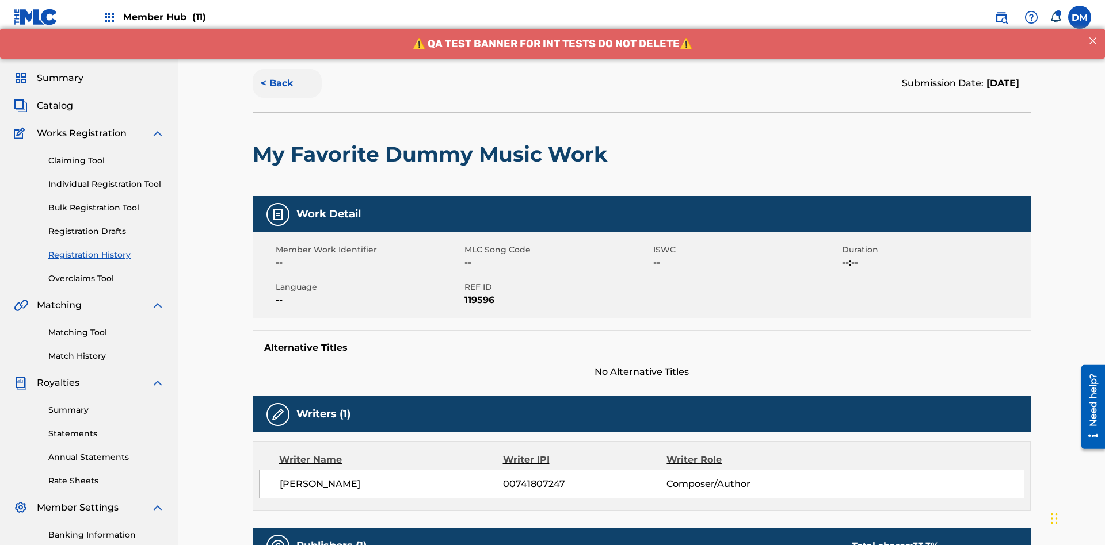
click at [287, 83] on button "< Back" at bounding box center [287, 83] width 69 height 29
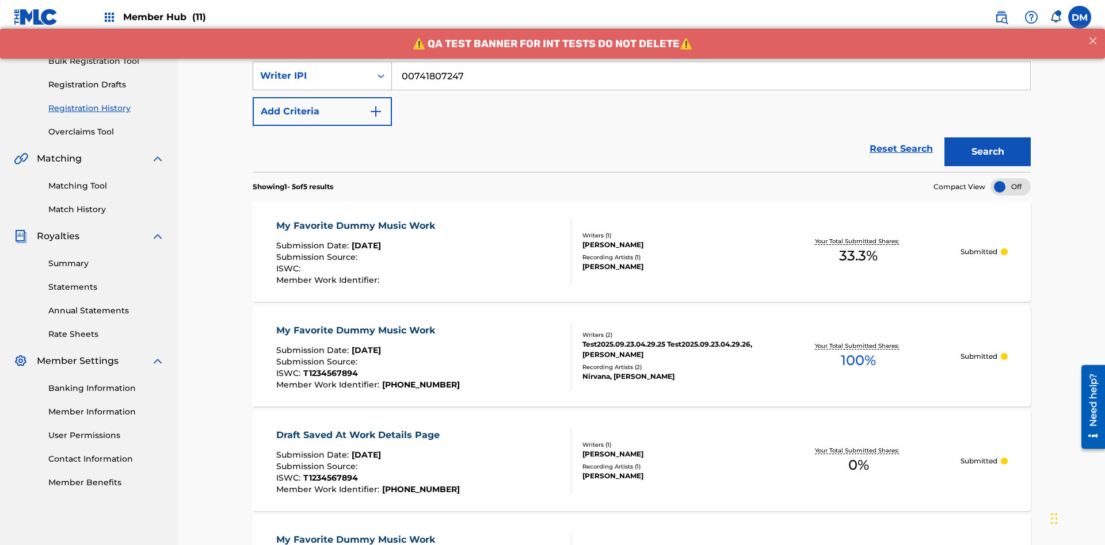
click at [312, 76] on div "Writer IPI" at bounding box center [312, 76] width 104 height 14
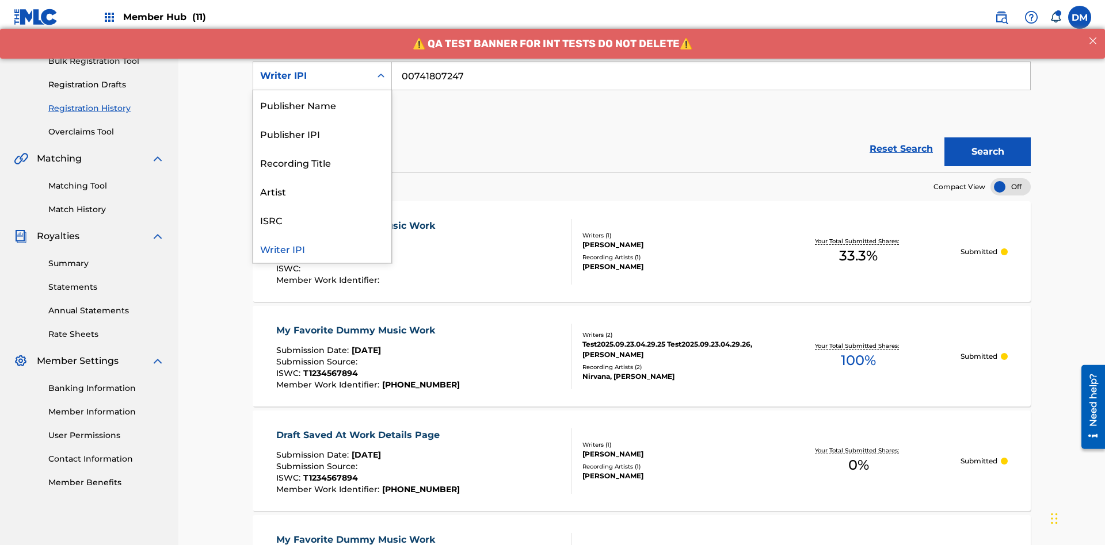
click at [322, 105] on div "Publisher Name" at bounding box center [322, 104] width 138 height 29
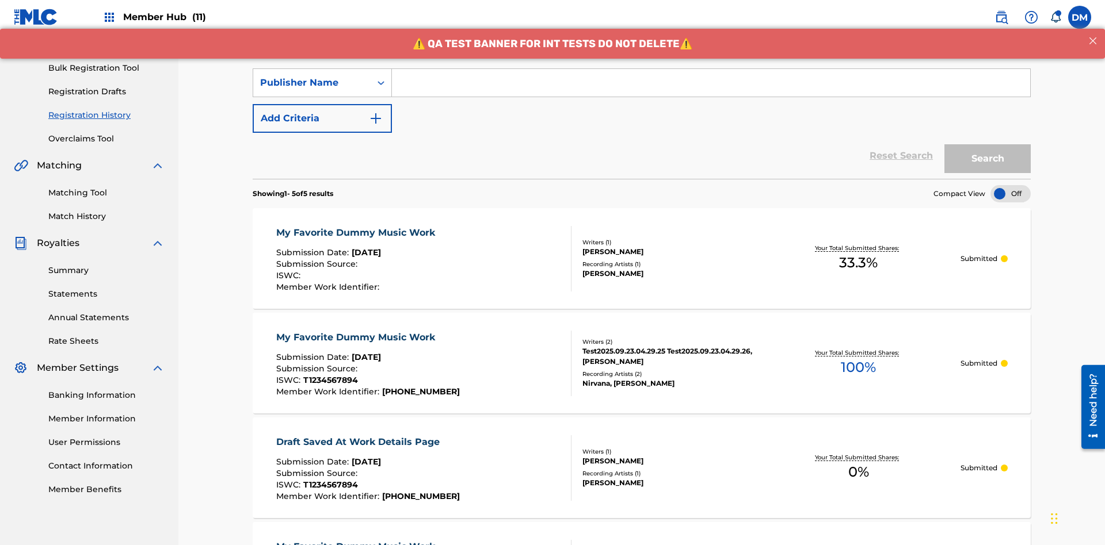
click at [711, 83] on input "Search Form" at bounding box center [711, 83] width 638 height 28
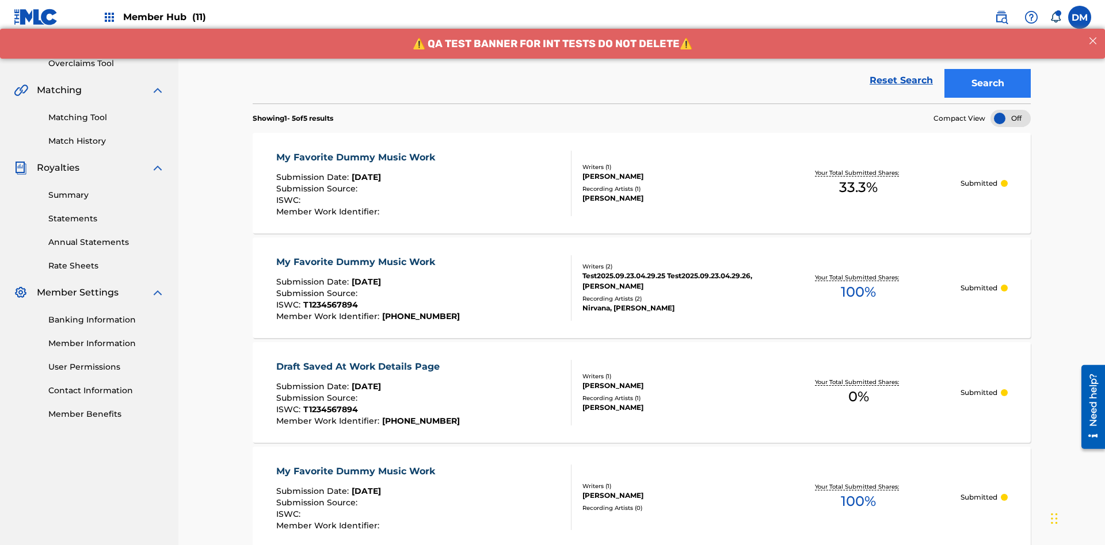
type input "CALACA"
click at [987, 83] on button "Search" at bounding box center [987, 83] width 86 height 29
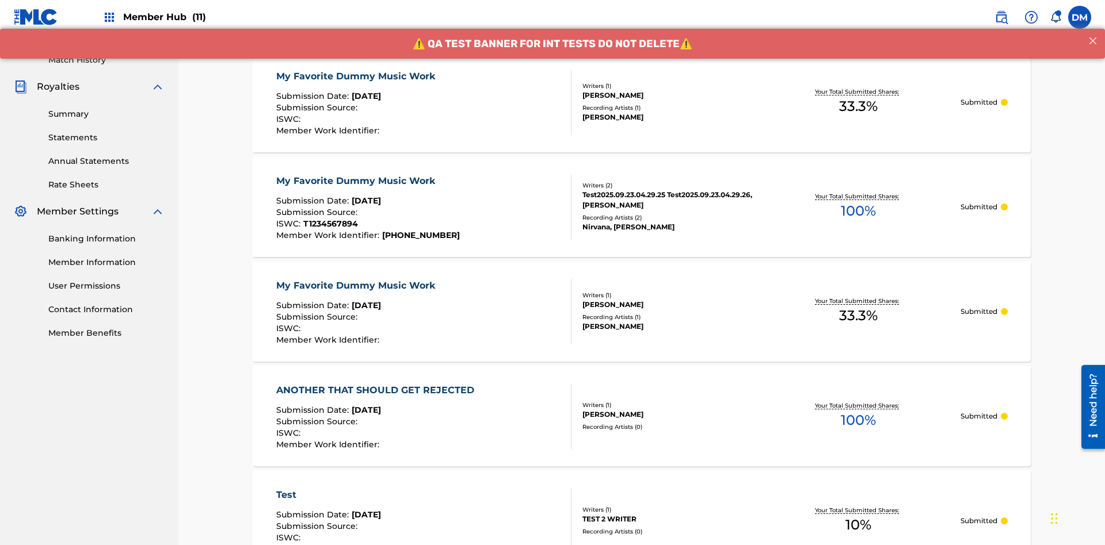
click at [357, 76] on div "My Favorite Dummy Music Work" at bounding box center [358, 77] width 165 height 14
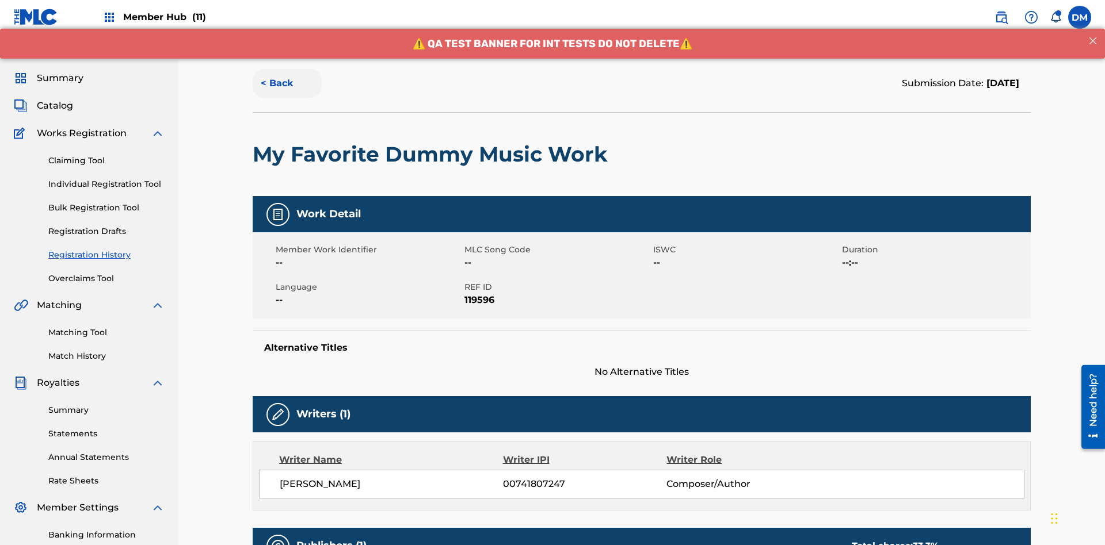
click at [287, 83] on button "< Back" at bounding box center [287, 83] width 69 height 29
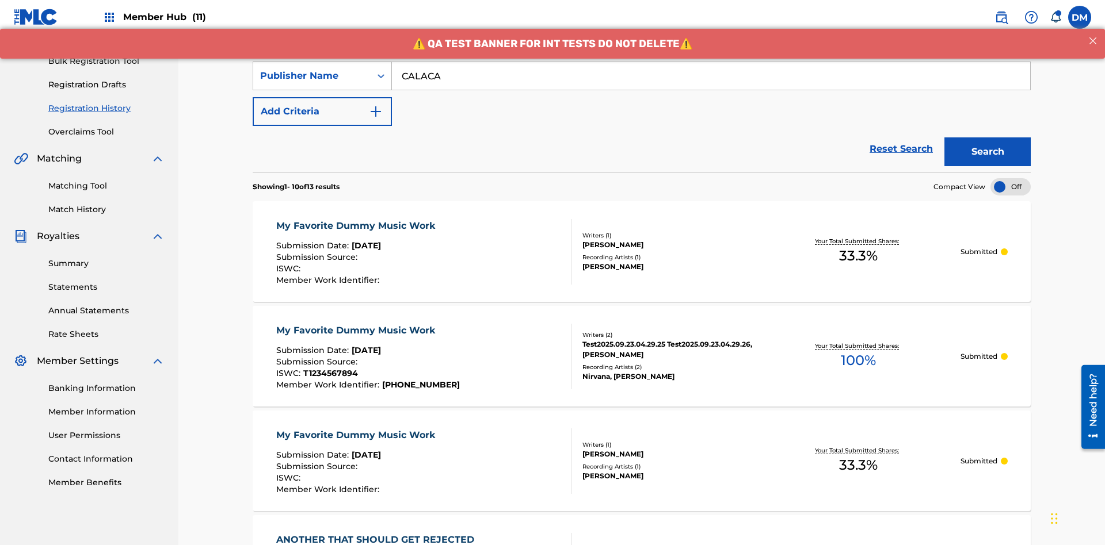
click at [312, 76] on div "Publisher Name" at bounding box center [312, 76] width 104 height 14
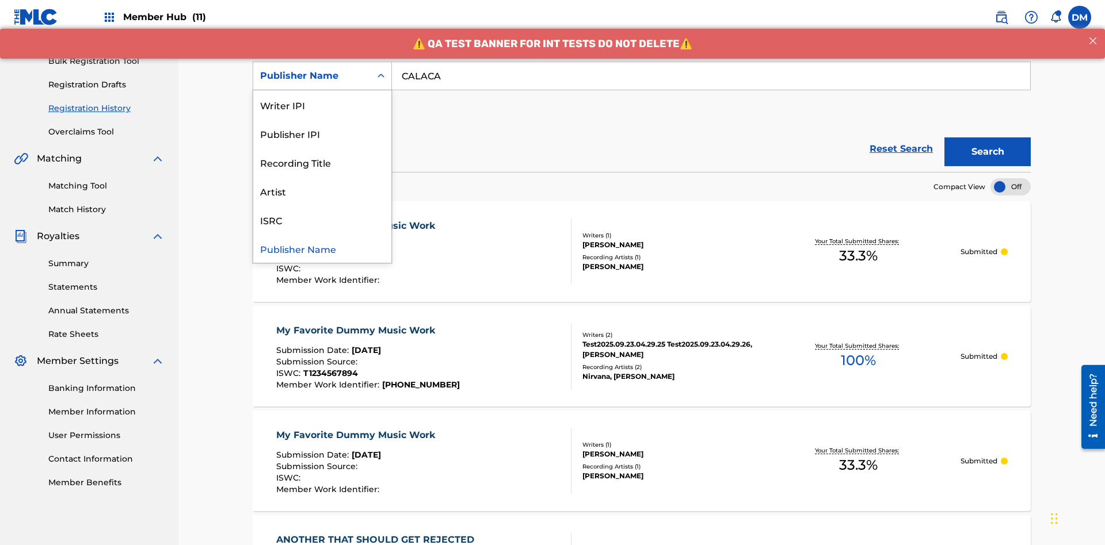
click at [322, 133] on div "Publisher IPI" at bounding box center [322, 133] width 138 height 29
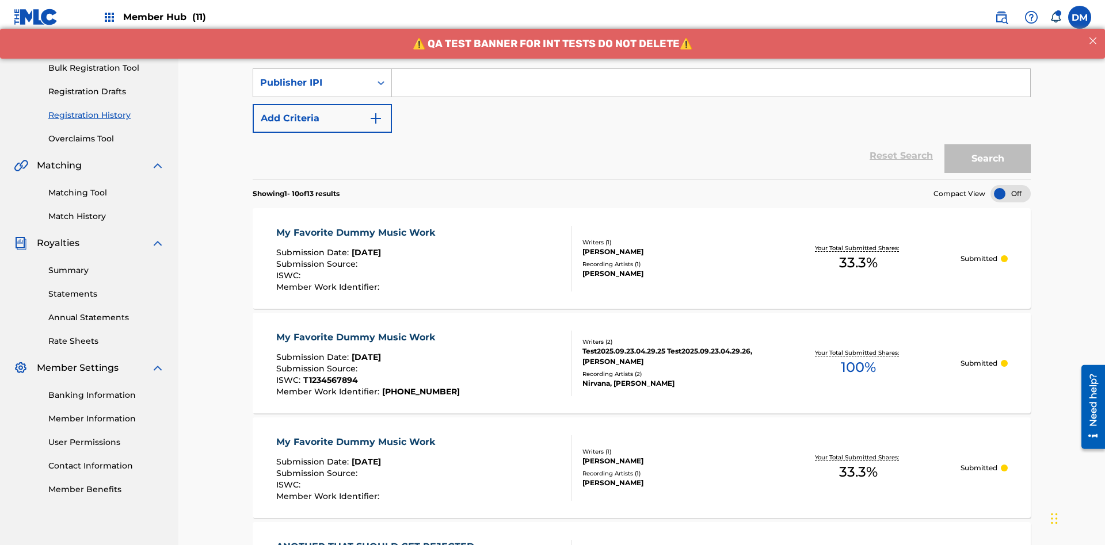
click at [711, 83] on input "Search Form" at bounding box center [711, 83] width 638 height 28
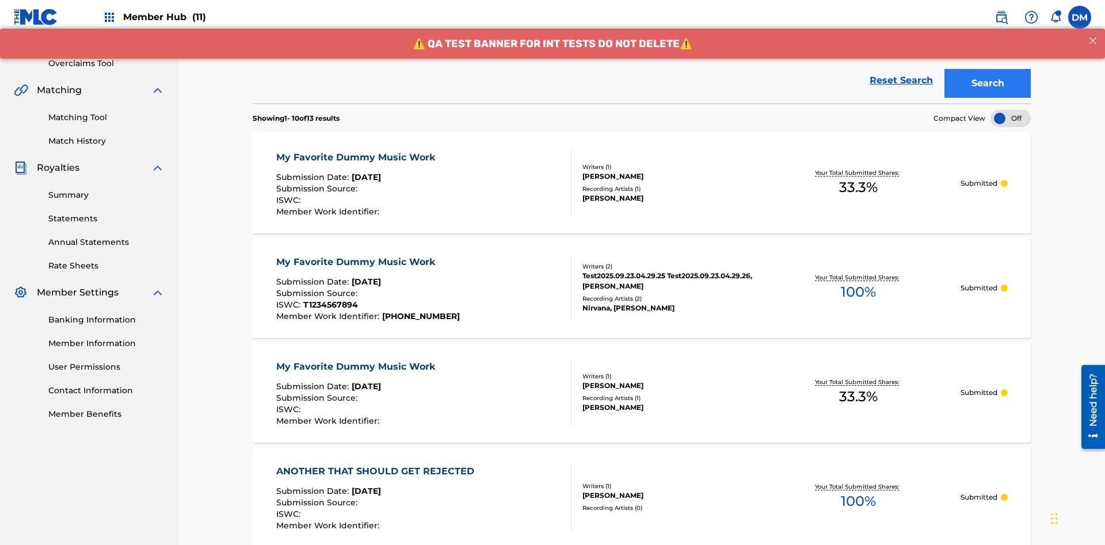
type input "00214463592"
click at [987, 83] on button "Search" at bounding box center [987, 83] width 86 height 29
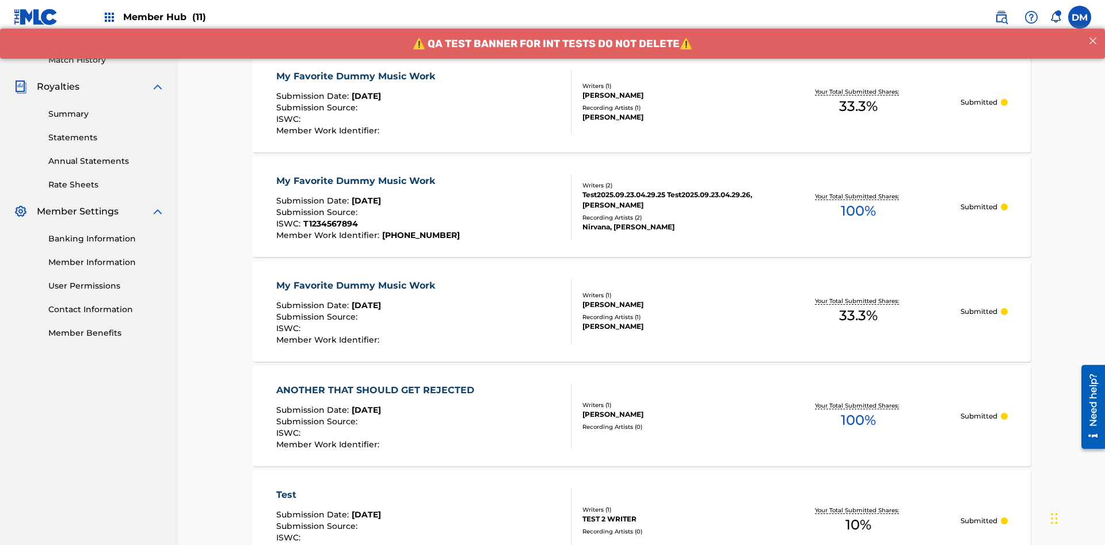
click at [357, 76] on div "My Favorite Dummy Music Work" at bounding box center [358, 77] width 165 height 14
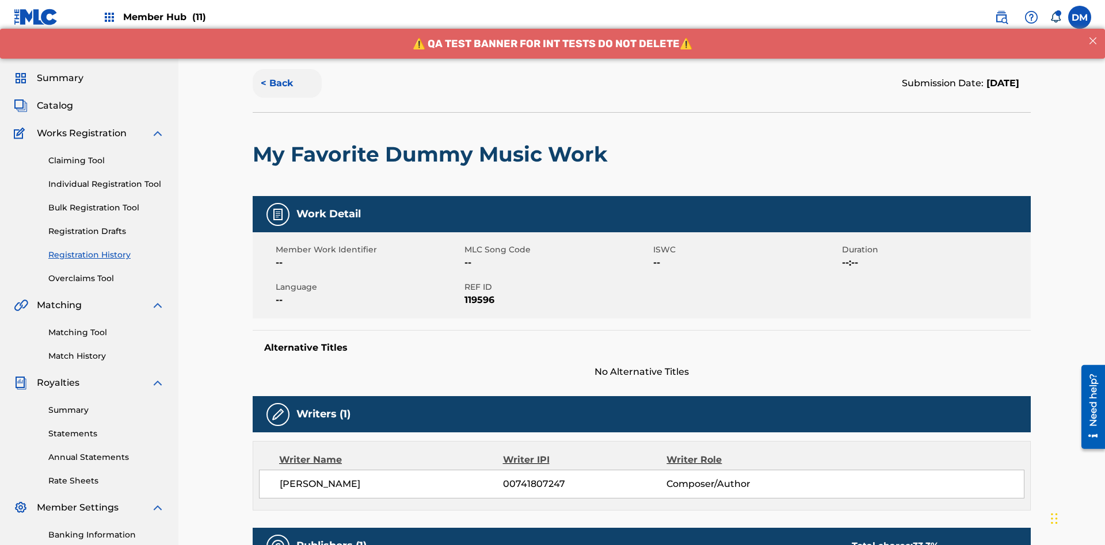
click at [287, 83] on button "< Back" at bounding box center [287, 83] width 69 height 29
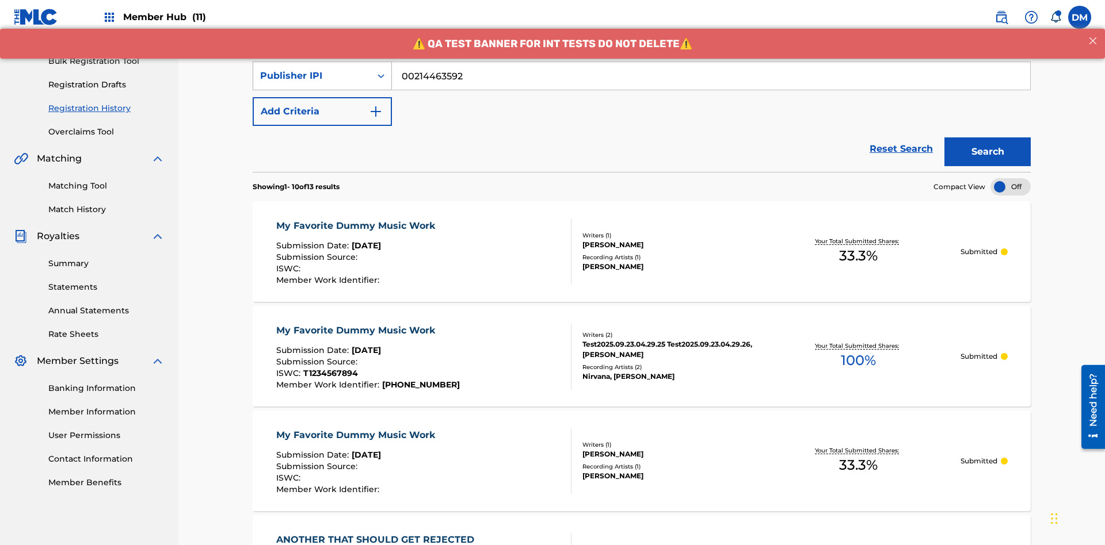
click at [312, 76] on div "Publisher IPI" at bounding box center [312, 76] width 104 height 14
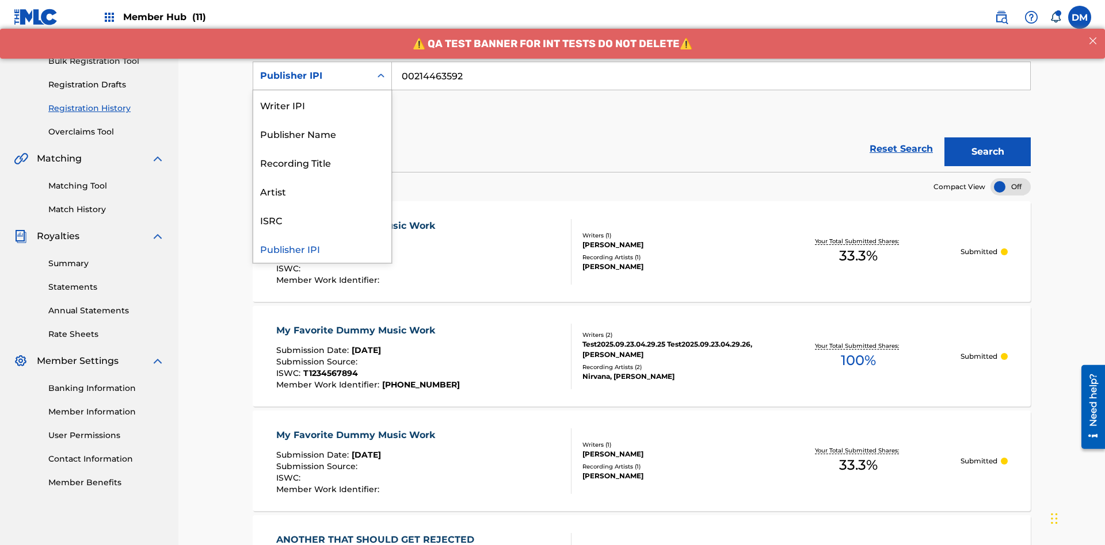
click at [322, 191] on div "Artist" at bounding box center [322, 191] width 138 height 29
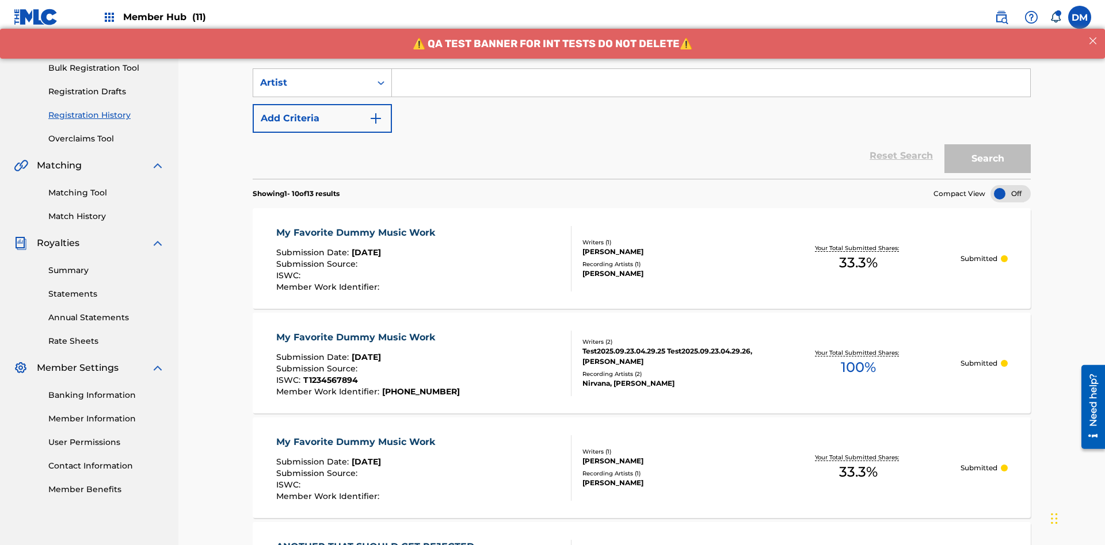
click at [711, 83] on input "Search Form" at bounding box center [711, 83] width 638 height 28
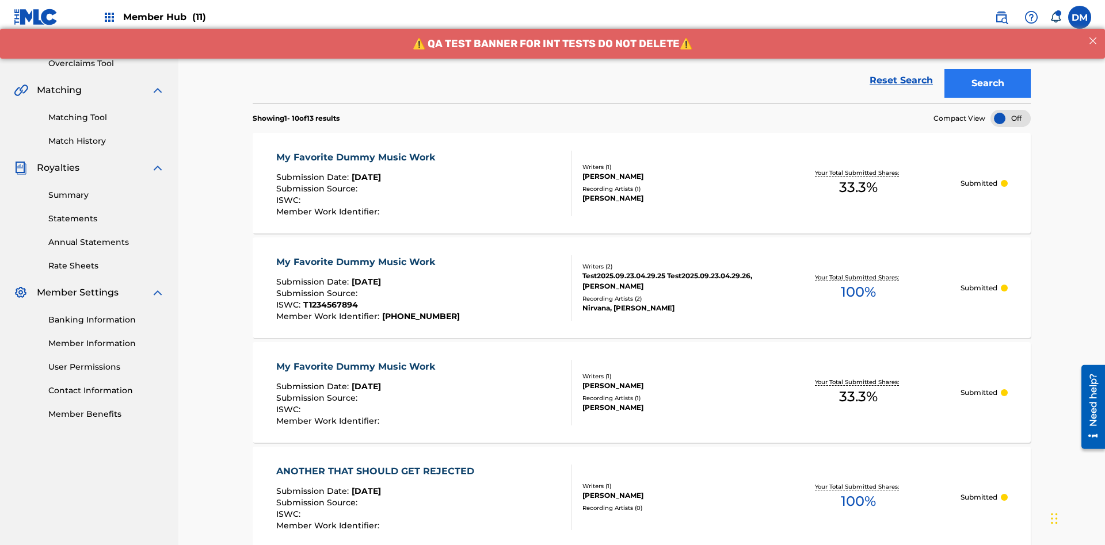
type input "Joe Lewis"
click at [987, 83] on button "Search" at bounding box center [987, 83] width 86 height 29
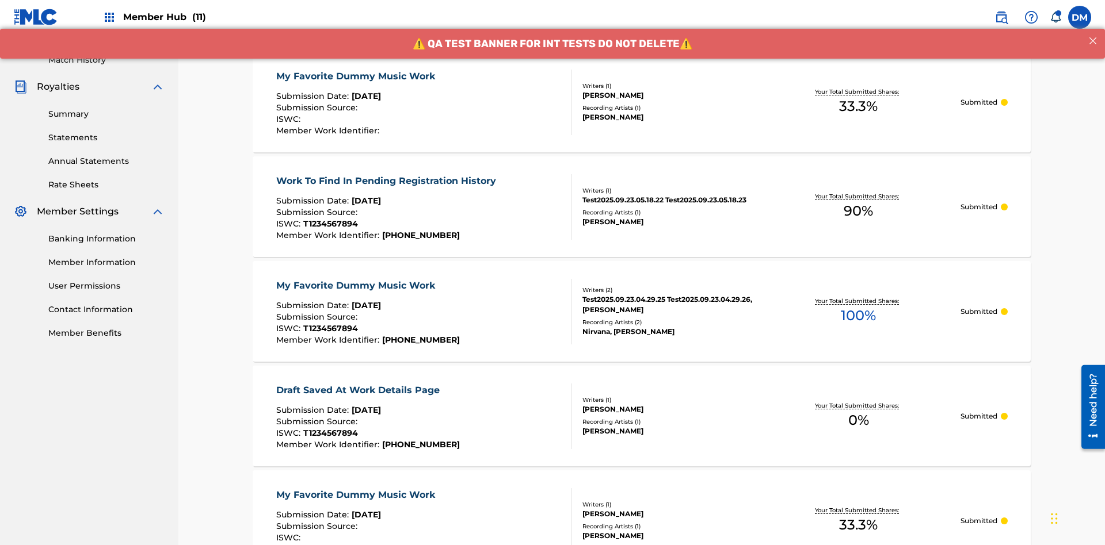
click at [357, 76] on div "My Favorite Dummy Music Work" at bounding box center [358, 77] width 165 height 14
